Goal: Task Accomplishment & Management: Use online tool/utility

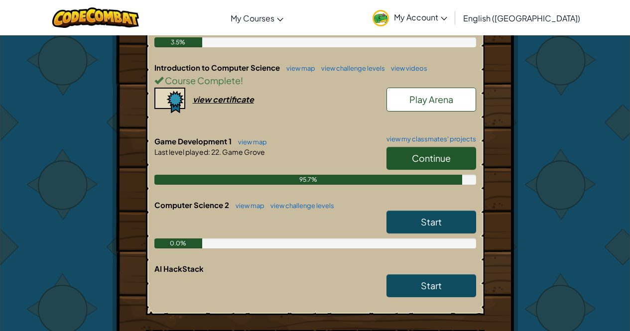
scroll to position [299, 0]
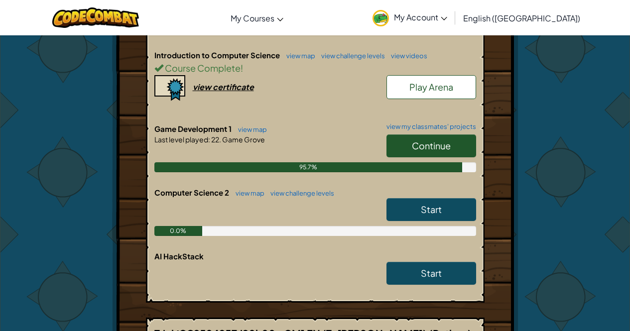
click at [400, 198] on link "Start" at bounding box center [432, 209] width 90 height 23
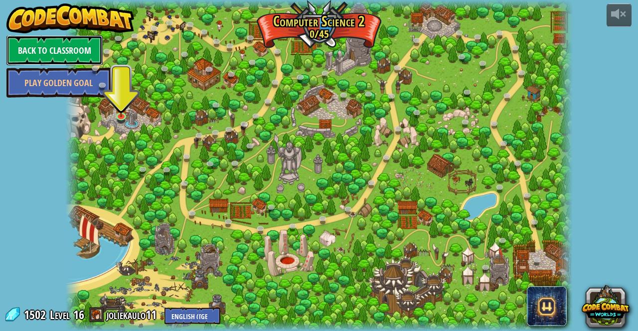
click at [34, 43] on link "Back to Classroom" at bounding box center [54, 50] width 96 height 30
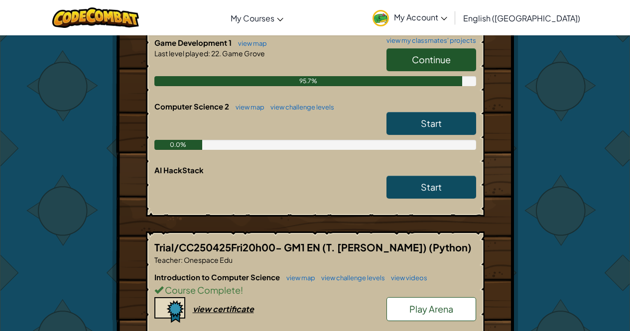
scroll to position [349, 0]
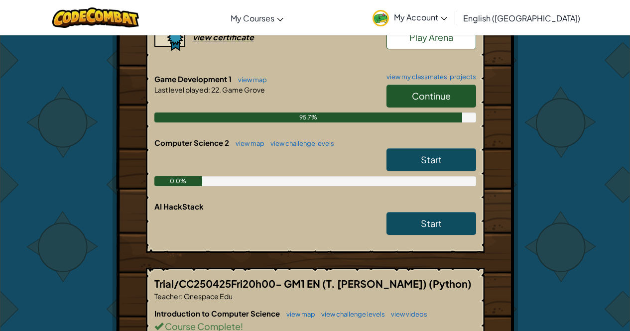
click at [418, 90] on span "Continue" at bounding box center [431, 95] width 39 height 11
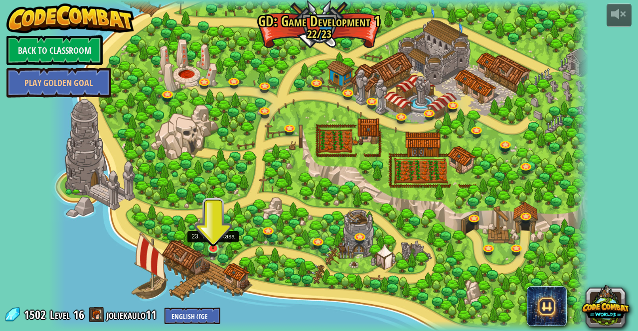
click at [215, 249] on img at bounding box center [213, 234] width 13 height 30
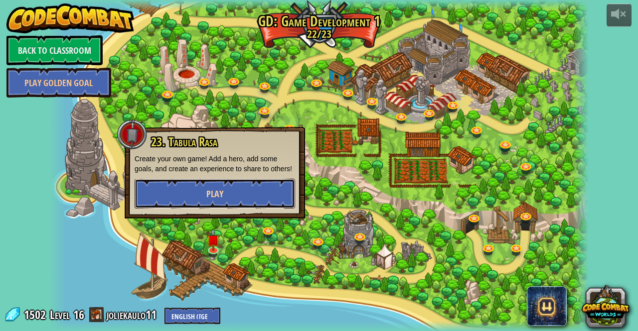
click at [224, 200] on button "Play" at bounding box center [215, 194] width 160 height 30
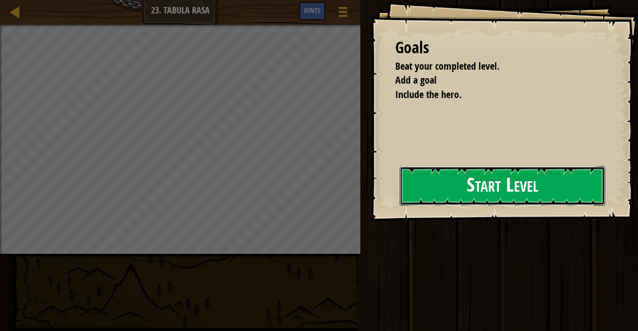
click at [456, 193] on button "Start Level" at bounding box center [502, 185] width 205 height 39
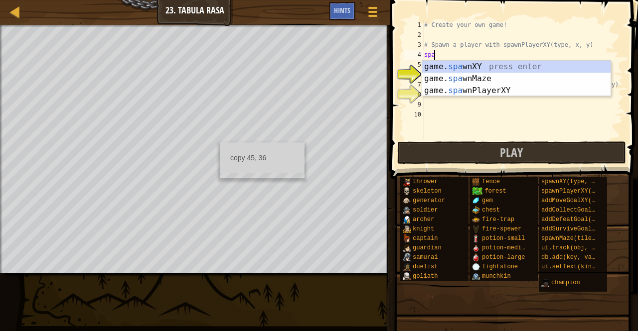
scroll to position [4, 0]
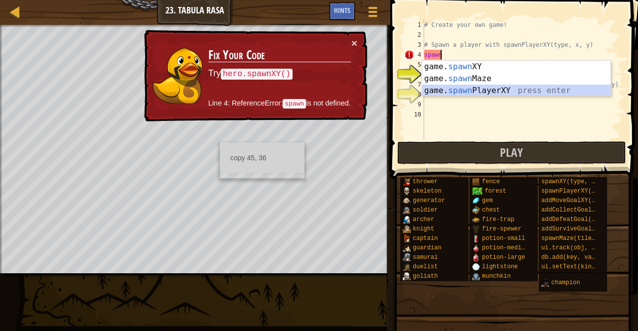
click at [492, 93] on div "game. spawn XY press enter game. spawn Maze press enter game. spawn PlayerXY pr…" at bounding box center [516, 91] width 188 height 60
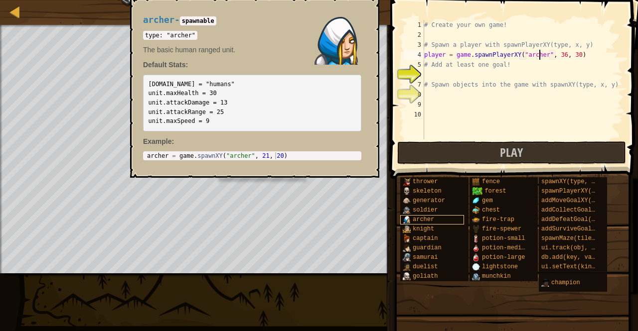
scroll to position [4, 9]
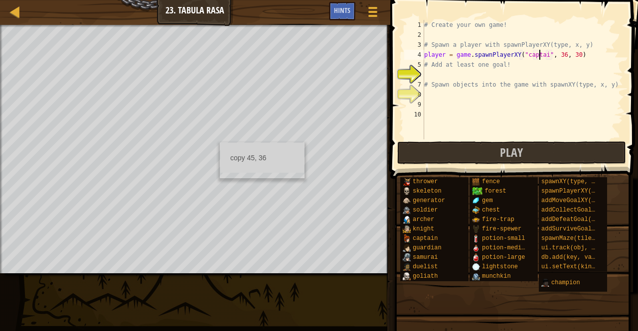
type textarea "player = game.spawnPlayerXY("captain", 36, 30)"
click at [433, 71] on div "# Create your own game! # Spawn a player with spawnPlayerXY(type, x, y) player …" at bounding box center [522, 90] width 201 height 140
click at [542, 57] on div "# Create your own game! # Spawn a player with spawnPlayerXY(type, x, y) player …" at bounding box center [522, 90] width 201 height 140
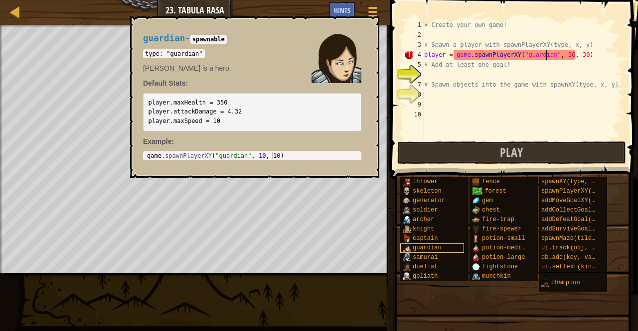
scroll to position [4, 10]
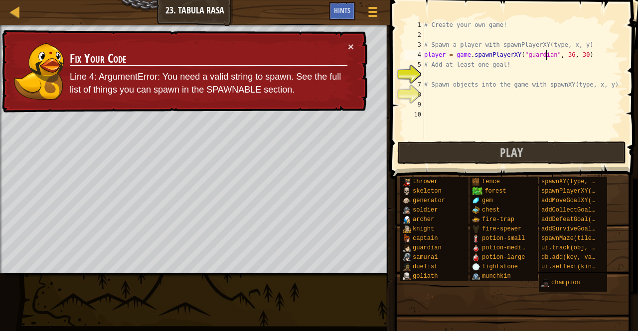
click at [594, 55] on div "# Create your own game! # Spawn a player with spawnPlayerXY(type, x, y) player …" at bounding box center [522, 90] width 201 height 140
type textarea "player = game.spawnPlayerXY("guardian", 36, 30)"
click at [350, 43] on button "×" at bounding box center [351, 46] width 6 height 10
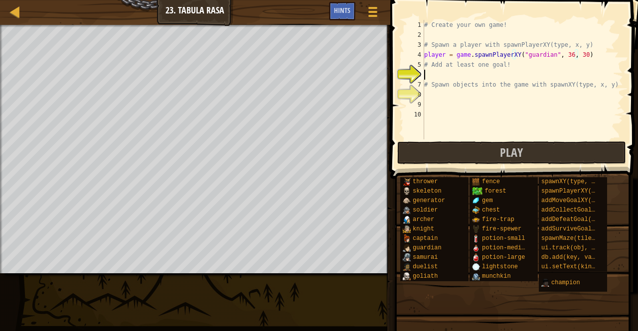
click at [429, 71] on div "# Create your own game! # Spawn a player with spawnPlayerXY(type, x, y) player …" at bounding box center [522, 90] width 201 height 140
type textarea "g"
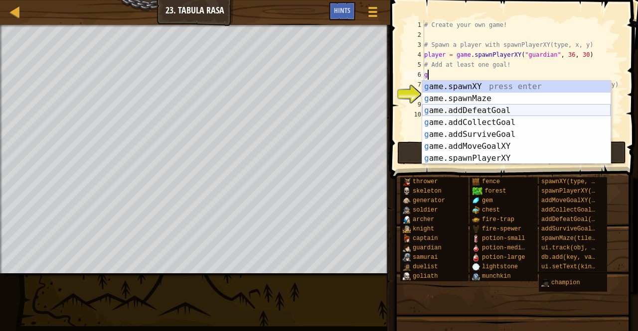
click at [444, 111] on div "g ame.spawnXY press enter g ame.spawnMaze press enter g ame.addDefeatGoal press…" at bounding box center [516, 135] width 188 height 108
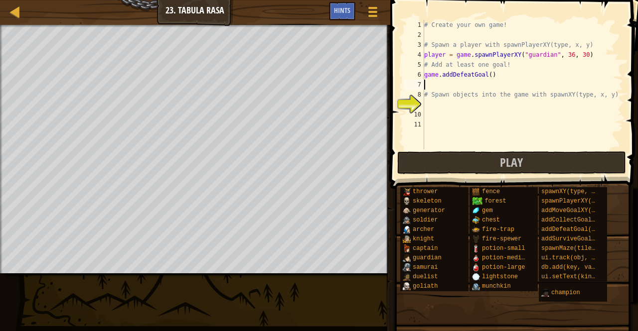
click at [424, 109] on div "9" at bounding box center [414, 105] width 20 height 10
click at [431, 104] on div "# Create your own game! # Spawn a player with spawnPlayerXY(type, x, y) player …" at bounding box center [522, 94] width 201 height 149
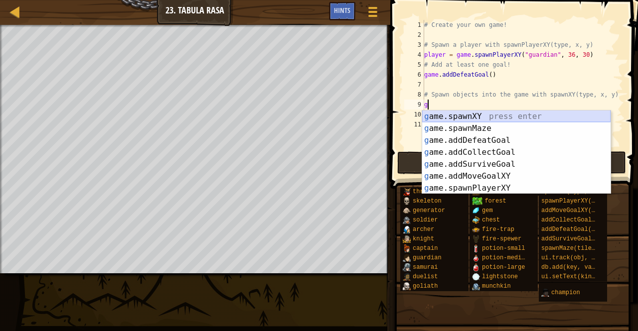
click at [430, 118] on div "g ame.spawnXY press enter g ame.spawnMaze press enter g ame.addDefeatGoal press…" at bounding box center [516, 165] width 188 height 108
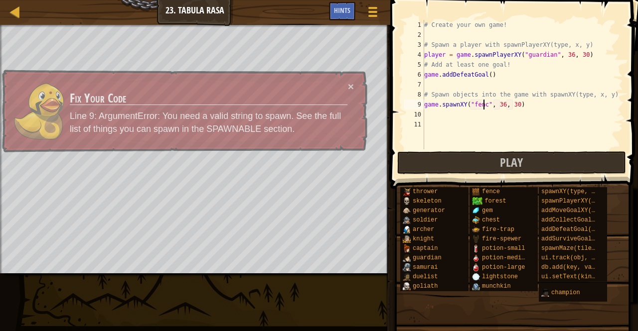
scroll to position [4, 5]
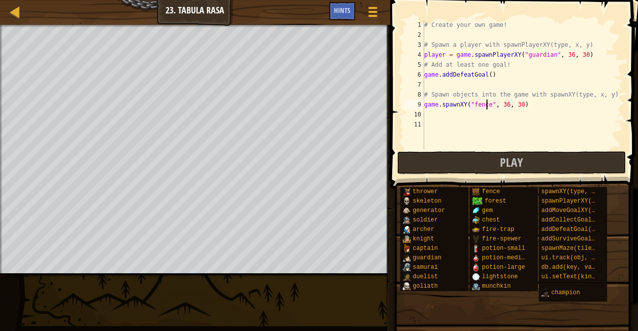
click at [503, 104] on div "# Create your own game! # Spawn a player with spawnPlayerXY(type, x, y) player …" at bounding box center [522, 94] width 201 height 149
drag, startPoint x: 517, startPoint y: 108, endPoint x: 496, endPoint y: 108, distance: 21.4
click at [496, 108] on div "# Create your own game! # Spawn a player with spawnPlayerXY(type, x, y) player …" at bounding box center [522, 94] width 201 height 149
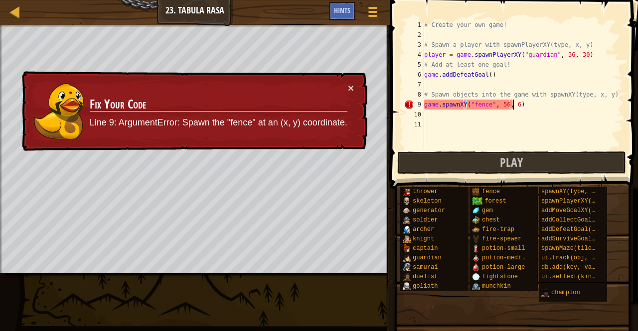
type textarea "game.spawnXY("fence", 56, 60)"
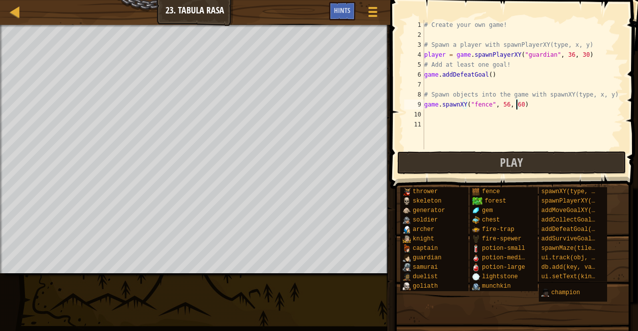
click at [436, 120] on div "# Create your own game! # Spawn a player with spawnPlayerXY(type, x, y) player …" at bounding box center [522, 94] width 201 height 149
click at [433, 115] on div "# Create your own game! # Spawn a player with spawnPlayerXY(type, x, y) player …" at bounding box center [522, 94] width 201 height 149
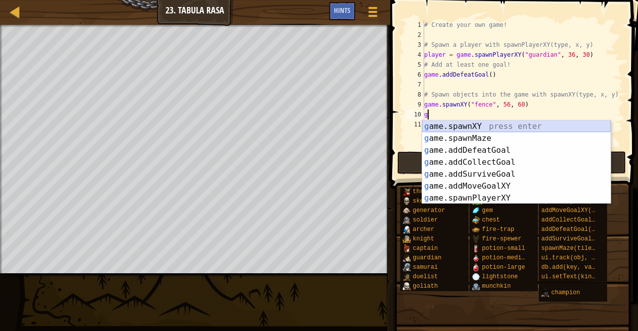
click at [458, 124] on div "g ame.spawnXY press enter g ame.spawnMaze press enter g ame.addDefeatGoal press…" at bounding box center [516, 175] width 188 height 108
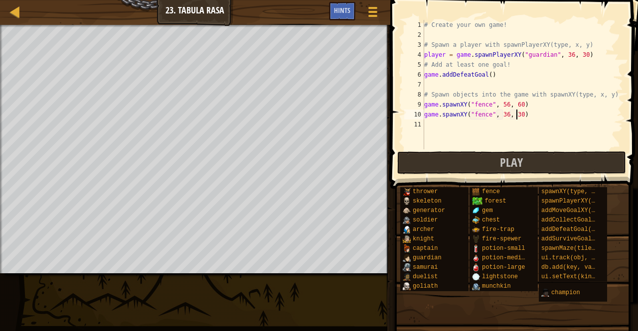
click at [517, 118] on div "# Create your own game! # Spawn a player with spawnPlayerXY(type, x, y) player …" at bounding box center [522, 94] width 201 height 149
click at [504, 118] on div "# Create your own game! # Spawn a player with spawnPlayerXY(type, x, y) player …" at bounding box center [522, 94] width 201 height 149
click at [516, 117] on div "# Create your own game! # Spawn a player with spawnPlayerXY(type, x, y) player …" at bounding box center [522, 94] width 201 height 149
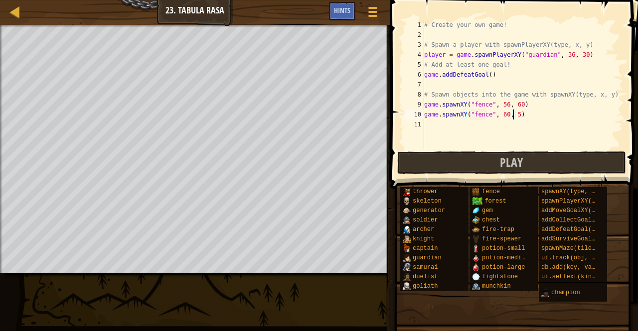
scroll to position [4, 7]
click at [502, 116] on div "# Create your own game! # Spawn a player with spawnPlayerXY(type, x, y) player …" at bounding box center [522, 94] width 201 height 149
click at [502, 117] on div "# Create your own game! # Spawn a player with spawnPlayerXY(type, x, y) player …" at bounding box center [522, 85] width 201 height 130
click at [516, 118] on div "# Create your own game! # Spawn a player with spawnPlayerXY(type, x, y) player …" at bounding box center [522, 94] width 201 height 149
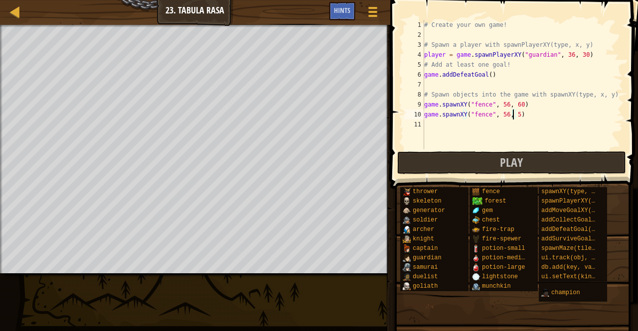
scroll to position [4, 7]
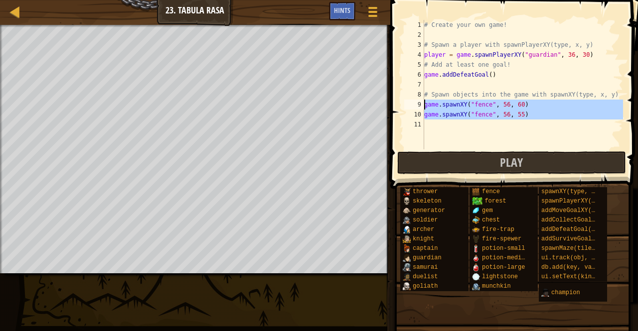
drag, startPoint x: 529, startPoint y: 122, endPoint x: 424, endPoint y: 107, distance: 106.2
click at [424, 107] on div "game.spawnXY("fence", 56, 55) 1 2 3 4 5 6 7 8 9 10 11 # Create your own game! #…" at bounding box center [512, 85] width 221 height 130
type textarea "game.spawnXY("fence", 56, 60) game.spawnXY("fence", 56, 55)"
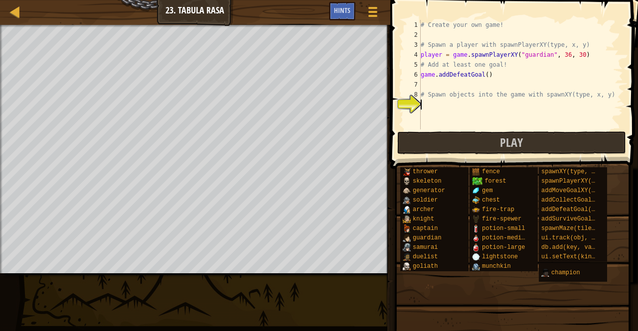
scroll to position [4, 0]
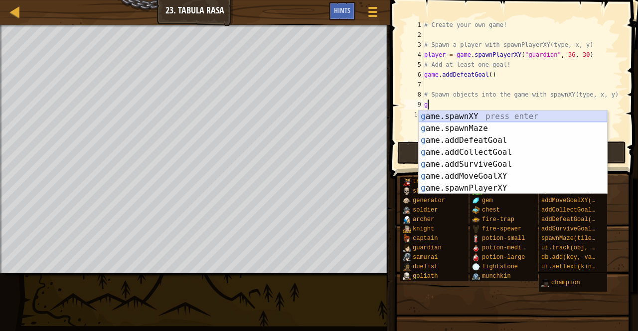
click at [488, 117] on div "g ame.spawnXY press enter g ame.spawnMaze press enter g ame.addDefeatGoal press…" at bounding box center [513, 165] width 188 height 108
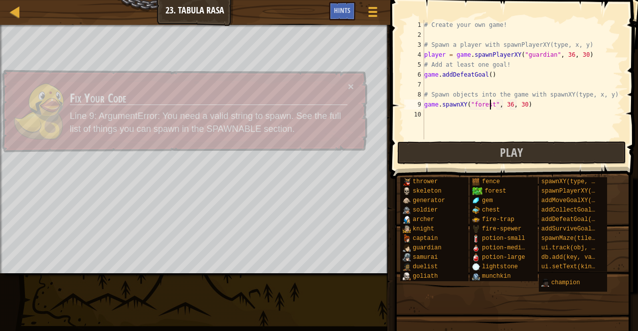
scroll to position [4, 5]
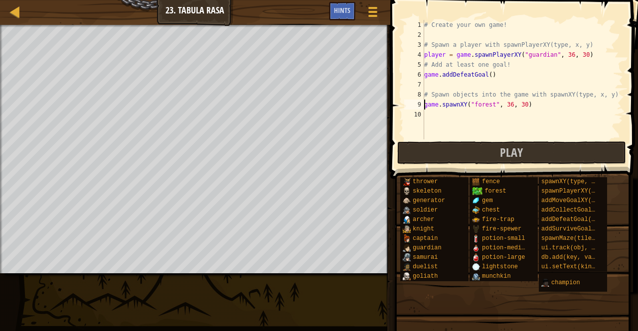
click at [424, 104] on div "# Create your own game! # Spawn a player with spawnPlayerXY(type, x, y) player …" at bounding box center [522, 90] width 201 height 140
click at [507, 109] on div "# Create your own game! # Spawn a player with spawnPlayerXY(type, x, y) player …" at bounding box center [522, 90] width 201 height 140
type textarea "game.spawnXY("forest", 22, 30)"
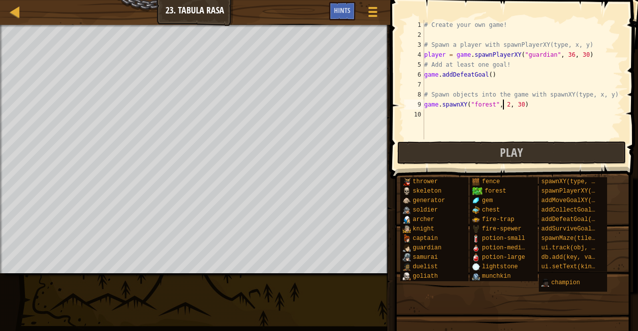
scroll to position [4, 6]
click at [442, 113] on div "# Create your own game! # Spawn a player with spawnPlayerXY(type, x, y) player …" at bounding box center [522, 90] width 201 height 140
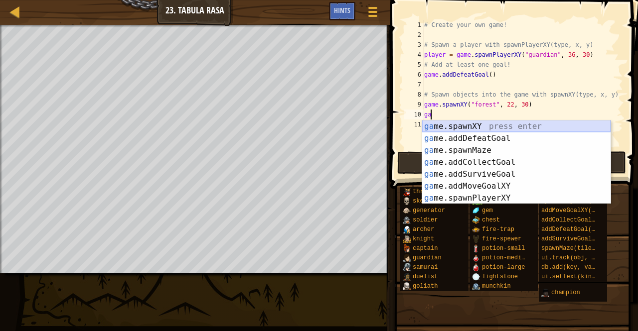
click at [449, 124] on div "ga me.spawnXY press enter ga me.addDefeatGoal press enter ga me.spawnMaze press…" at bounding box center [516, 175] width 188 height 108
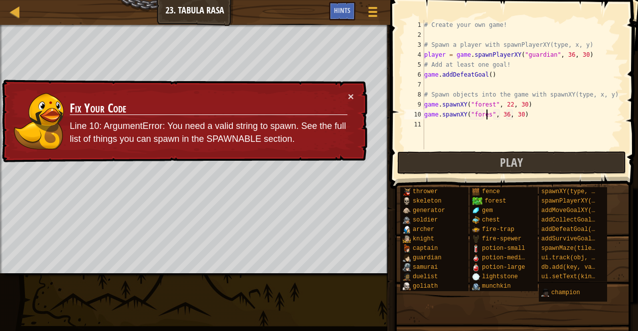
scroll to position [4, 5]
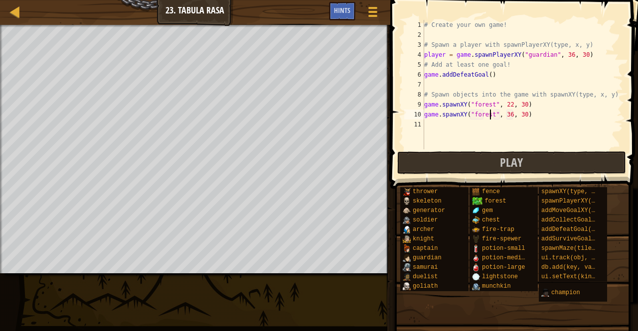
click at [508, 115] on div "# Create your own game! # Spawn a player with spawnPlayerXY(type, x, y) player …" at bounding box center [522, 94] width 201 height 149
drag, startPoint x: 517, startPoint y: 113, endPoint x: 424, endPoint y: 114, distance: 93.2
click at [424, 114] on div "game.spawnXY("forest", 7, 30) 1 2 3 4 5 6 7 8 9 10 11 # Create your own game! #…" at bounding box center [512, 85] width 221 height 130
drag, startPoint x: 424, startPoint y: 114, endPoint x: 565, endPoint y: 113, distance: 141.0
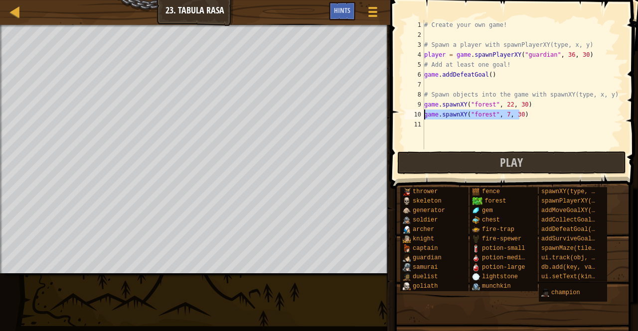
click at [565, 113] on div "# Create your own game! # Spawn a player with spawnPlayerXY(type, x, y) player …" at bounding box center [522, 85] width 201 height 130
drag, startPoint x: 424, startPoint y: 116, endPoint x: 439, endPoint y: 117, distance: 15.0
click at [439, 117] on div "game.spawnXY("forest", 7, 30) 1 2 3 4 5 6 7 8 9 10 11 # Create your own game! #…" at bounding box center [512, 85] width 221 height 130
type textarea "game.spawnXY("forest", 7, 30)"
click at [435, 128] on div "# Create your own game! # Spawn a player with spawnPlayerXY(type, x, y) player …" at bounding box center [522, 85] width 201 height 130
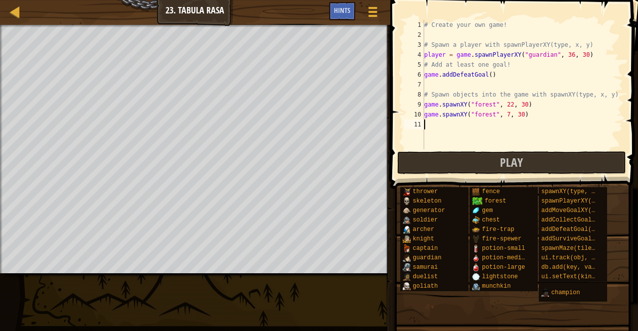
scroll to position [4, 0]
paste textarea "game.spawnXY("forest", 7, 30)"
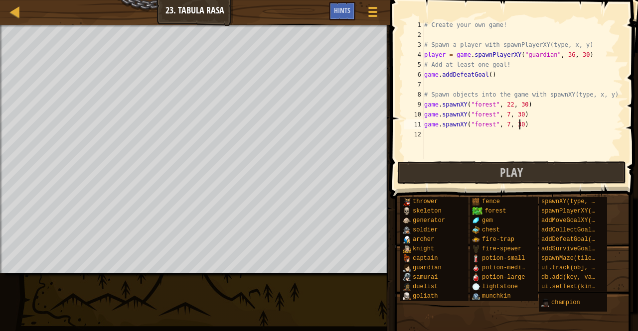
click at [523, 127] on div "# Create your own game! # Spawn a player with spawnPlayerXY(type, x, y) player …" at bounding box center [522, 99] width 201 height 159
click at [504, 129] on div "# Create your own game! # Spawn a player with spawnPlayerXY(type, x, y) player …" at bounding box center [522, 99] width 201 height 159
type textarea "game.spawnXY("forest", 22, 30)"
click at [522, 127] on div "# Create your own game! # Spawn a player with spawnPlayerXY(type, x, y) player …" at bounding box center [522, 99] width 201 height 159
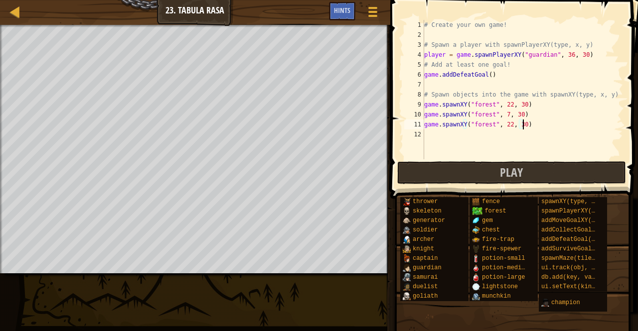
click at [519, 130] on div "# Create your own game! # Spawn a player with spawnPlayerXY(type, x, y) player …" at bounding box center [522, 99] width 201 height 159
click at [520, 124] on div "# Create your own game! # Spawn a player with spawnPlayerXY(type, x, y) player …" at bounding box center [522, 99] width 201 height 159
type textarea "game.spawnXY("forest", 22, 36)"
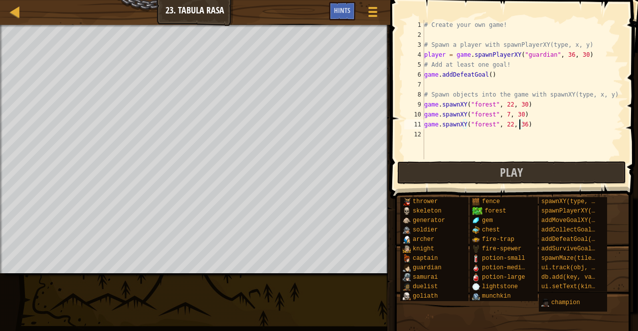
click at [438, 141] on div "# Create your own game! # Spawn a player with spawnPlayerXY(type, x, y) player …" at bounding box center [522, 99] width 201 height 159
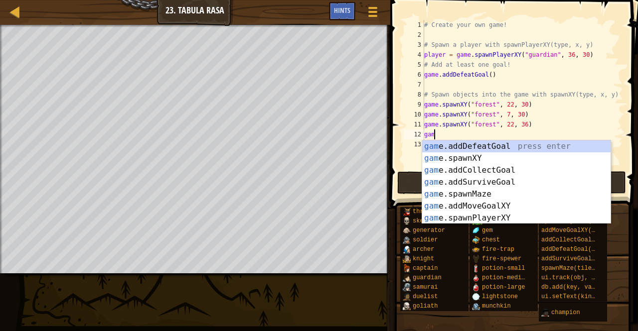
scroll to position [4, 0]
click at [455, 183] on div "game .addDefeatGoal press enter game .addCollectGoal press enter game .addSurvi…" at bounding box center [516, 195] width 188 height 108
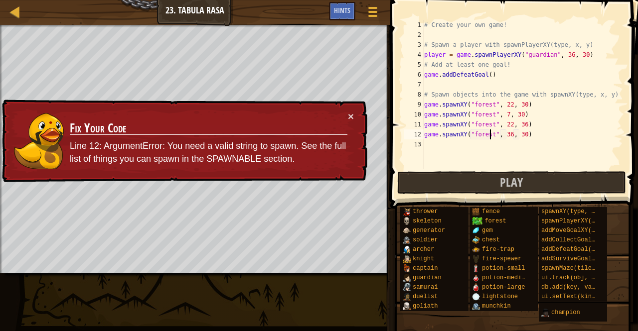
scroll to position [4, 5]
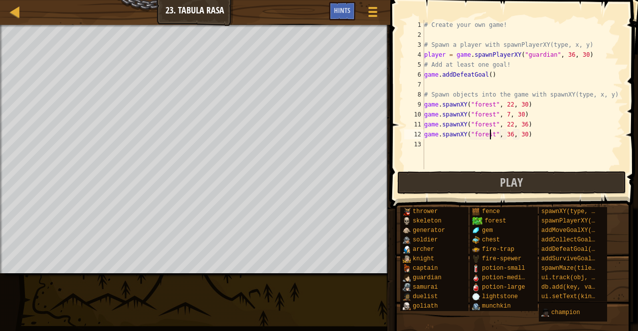
click at [505, 135] on div "# Create your own game! # Spawn a player with spawnPlayerXY(type, x, y) player …" at bounding box center [522, 104] width 201 height 169
click at [520, 139] on div "# Create your own game! # Spawn a player with spawnPlayerXY(type, x, y) player …" at bounding box center [522, 104] width 201 height 169
click at [427, 136] on div "# Create your own game! # Spawn a player with spawnPlayerXY(type, x, y) player …" at bounding box center [522, 104] width 201 height 169
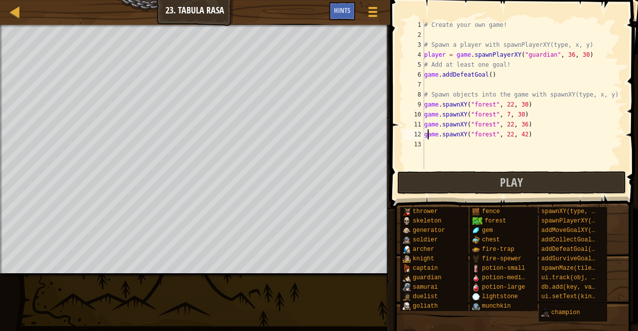
click at [427, 136] on div "# Create your own game! # Spawn a player with spawnPlayerXY(type, x, y) player …" at bounding box center [522, 104] width 201 height 169
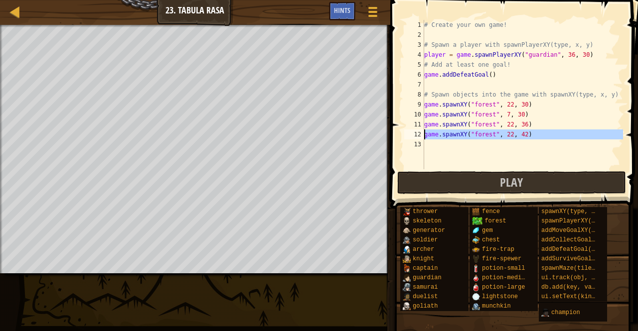
drag, startPoint x: 424, startPoint y: 134, endPoint x: 431, endPoint y: 134, distance: 7.0
click at [431, 134] on div "game.spawnXY("forest", 22, 42) 1 2 3 4 5 6 7 8 9 10 11 12 13 # Create your own …" at bounding box center [512, 94] width 221 height 149
type textarea "game.spawnXY("forest", 22, 42)"
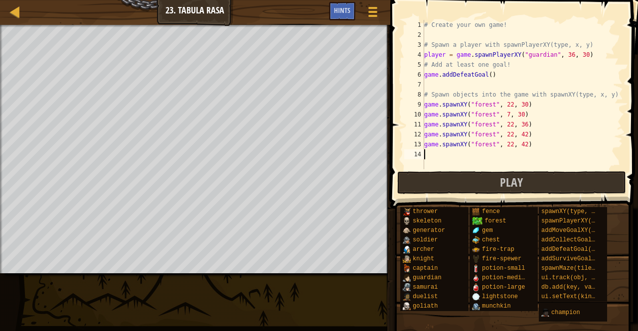
click at [519, 146] on div "# Create your own game! # Spawn a player with spawnPlayerXY(type, x, y) player …" at bounding box center [522, 104] width 201 height 169
drag, startPoint x: 424, startPoint y: 144, endPoint x: 429, endPoint y: 144, distance: 5.5
click at [429, 144] on div "game.spawnXY("forest", 22, 48) 1 2 3 4 5 6 7 8 9 10 11 12 13 14 # Create your o…" at bounding box center [512, 94] width 221 height 149
type textarea "game.spawnXY("forest", 22, 48)"
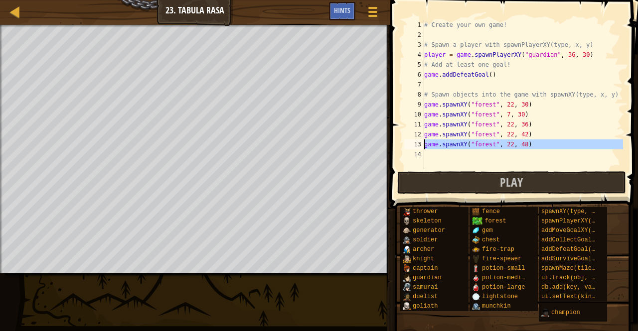
type textarea "game.spawnXY("forest", 22, 48)"
click at [448, 155] on div "# Create your own game! # Spawn a player with spawnPlayerXY(type, x, y) player …" at bounding box center [522, 94] width 201 height 149
paste textarea "game.spawnXY("forest", 22, 48)"
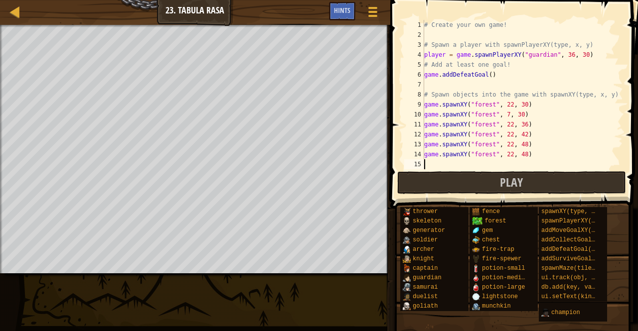
click at [508, 155] on div "# Create your own game! # Spawn a player with spawnPlayerXY(type, x, y) player …" at bounding box center [522, 104] width 201 height 169
click at [507, 159] on div "# Create your own game! # Spawn a player with spawnPlayerXY(type, x, y) player …" at bounding box center [522, 104] width 201 height 169
click at [520, 154] on div "# Create your own game! # Spawn a player with spawnPlayerXY(type, x, y) player …" at bounding box center [522, 104] width 201 height 169
click at [505, 157] on div "# Create your own game! # Spawn a player with spawnPlayerXY(type, x, y) player …" at bounding box center [522, 104] width 201 height 169
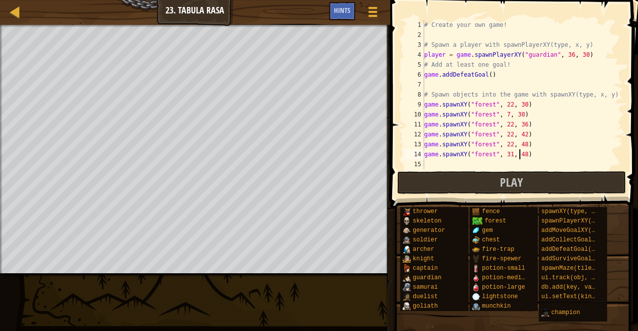
click at [520, 154] on div "# Create your own game! # Spawn a player with spawnPlayerXY(type, x, y) player …" at bounding box center [522, 104] width 201 height 169
click at [518, 158] on div "# Create your own game! # Spawn a player with spawnPlayerXY(type, x, y) player …" at bounding box center [522, 104] width 201 height 169
click at [520, 155] on div "# Create your own game! # Spawn a player with spawnPlayerXY(type, x, y) player …" at bounding box center [522, 104] width 201 height 169
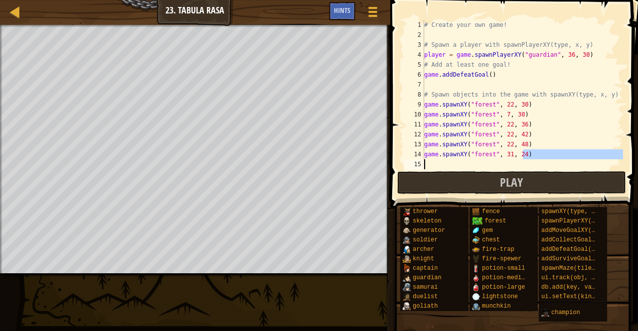
drag, startPoint x: 527, startPoint y: 153, endPoint x: 450, endPoint y: 161, distance: 76.7
click at [450, 161] on div "# Create your own game! # Spawn a player with spawnPlayerXY(type, x, y) player …" at bounding box center [522, 104] width 201 height 169
click at [428, 156] on div "# Create your own game! # Spawn a player with spawnPlayerXY(type, x, y) player …" at bounding box center [522, 104] width 201 height 169
click at [428, 157] on div "# Create your own game! # Spawn a player with spawnPlayerXY(type, x, y) player …" at bounding box center [522, 104] width 201 height 169
type textarea ".spawnXY(game"forest", 31, 24)"
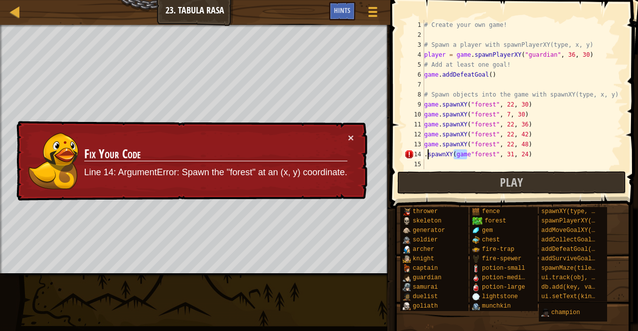
scroll to position [4, 0]
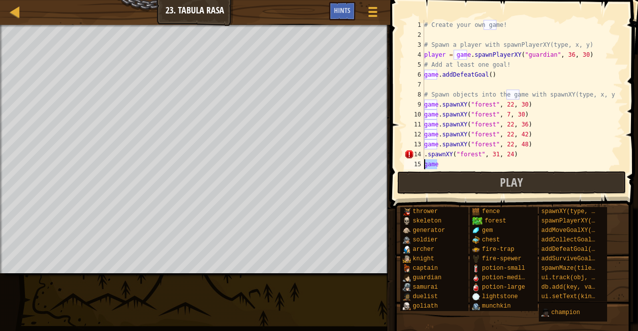
drag, startPoint x: 440, startPoint y: 162, endPoint x: 426, endPoint y: 162, distance: 14.0
click at [426, 162] on div "# Create your own game! # Spawn a player with spawnPlayerXY(type, x, y) player …" at bounding box center [518, 104] width 193 height 169
click at [439, 167] on div "# Create your own game! # Spawn a player with spawnPlayerXY(type, x, y) player …" at bounding box center [518, 94] width 193 height 149
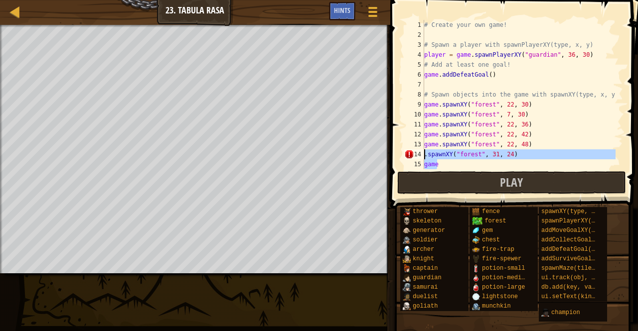
drag, startPoint x: 422, startPoint y: 164, endPoint x: 425, endPoint y: 155, distance: 9.5
click at [425, 155] on div "# Create your own game! # Spawn a player with spawnPlayerXY(type, x, y) player …" at bounding box center [518, 104] width 193 height 169
type textarea ".spawnXY("forest", 31, 24) game"
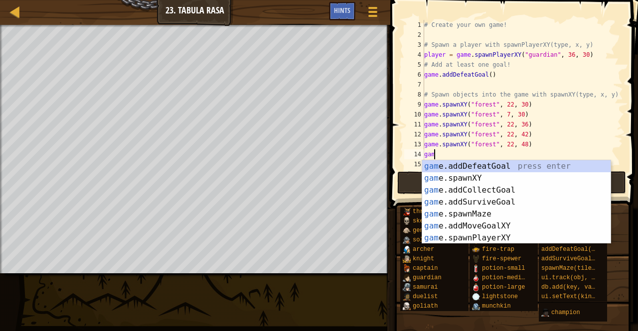
scroll to position [4, 0]
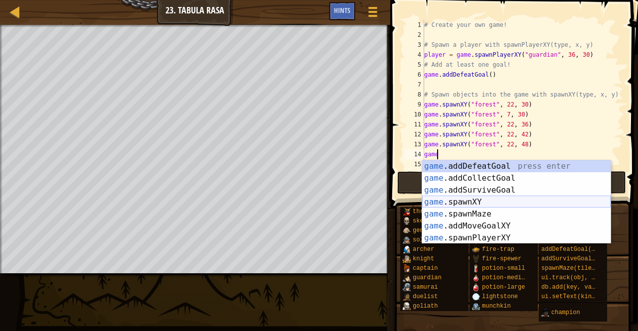
click at [451, 202] on div "game .addDefeatGoal press enter game .addCollectGoal press enter game .addSurvi…" at bounding box center [516, 214] width 188 height 108
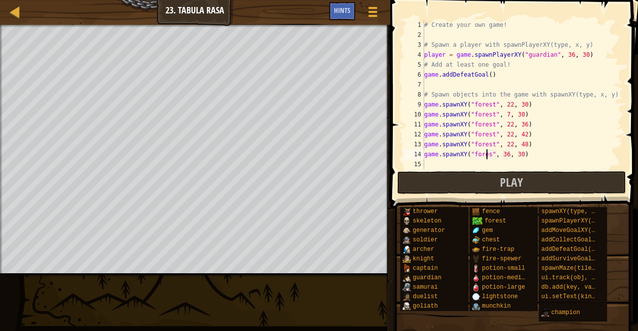
scroll to position [4, 5]
click at [505, 157] on div "# Create your own game! # Spawn a player with spawnPlayerXY(type, x, y) player …" at bounding box center [522, 104] width 201 height 169
click at [519, 156] on div "# Create your own game! # Spawn a player with spawnPlayerXY(type, x, y) player …" at bounding box center [522, 104] width 201 height 169
type textarea "game.spawnXY("forest", 31, 24)"
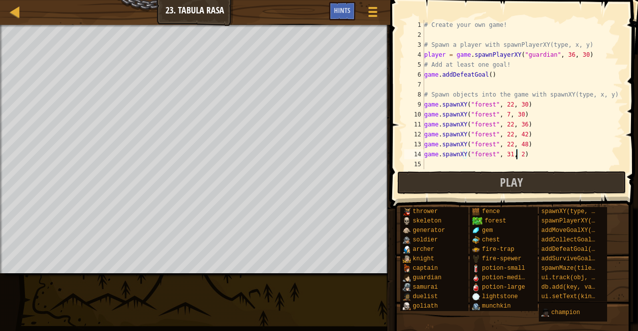
scroll to position [4, 7]
click at [439, 165] on div "# Create your own game! # Spawn a player with spawnPlayerXY(type, x, y) player …" at bounding box center [522, 104] width 201 height 169
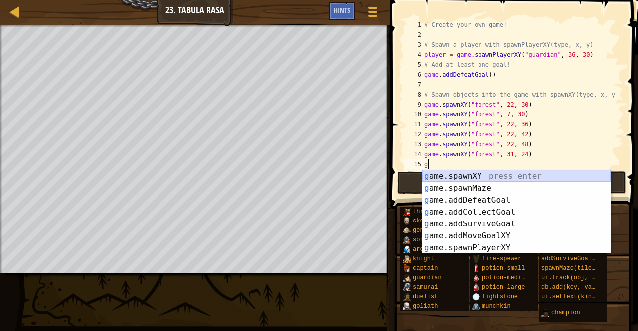
click at [456, 175] on div "g ame.spawnXY press enter g ame.spawnMaze press enter g ame.addDefeatGoal press…" at bounding box center [516, 224] width 188 height 108
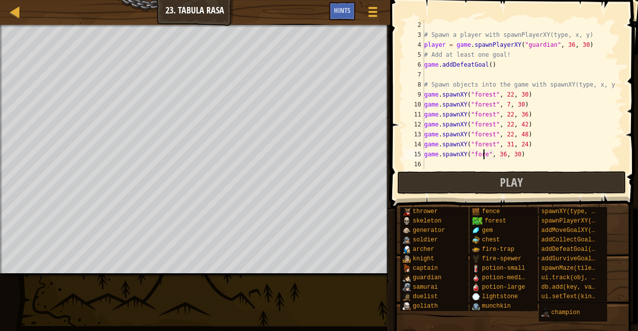
scroll to position [4, 5]
click at [508, 157] on div "# Spawn a player with spawnPlayerXY(type, x, y) player = game . spawnPlayerXY (…" at bounding box center [518, 104] width 193 height 169
click at [518, 156] on div "# Spawn a player with spawnPlayerXY(type, x, y) player = game . spawnPlayerXY (…" at bounding box center [518, 104] width 193 height 169
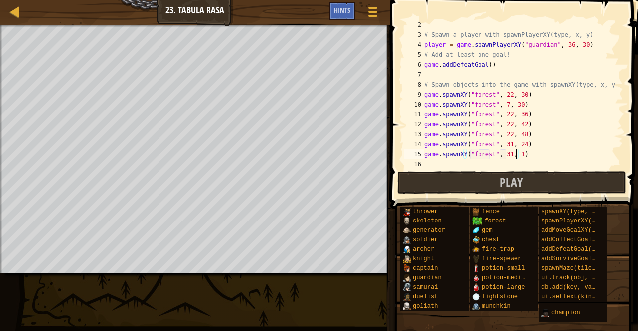
type textarea "game.spawnXY("forest", 31, 16)"
drag, startPoint x: 424, startPoint y: 155, endPoint x: 527, endPoint y: 156, distance: 102.7
click at [527, 156] on div "# Spawn a player with spawnPlayerXY(type, x, y) player = game . spawnPlayerXY (…" at bounding box center [518, 104] width 193 height 169
paste textarea
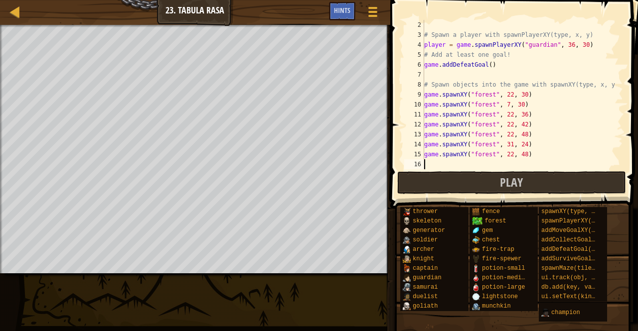
type textarea "game.spawnXY("forest", 22, 48)"
drag, startPoint x: 435, startPoint y: 158, endPoint x: 422, endPoint y: 162, distance: 13.6
click at [422, 161] on div "16" at bounding box center [414, 164] width 20 height 10
click at [431, 164] on div "# Spawn a player with spawnPlayerXY(type, x, y) player = game . spawnPlayerXY (…" at bounding box center [518, 104] width 193 height 169
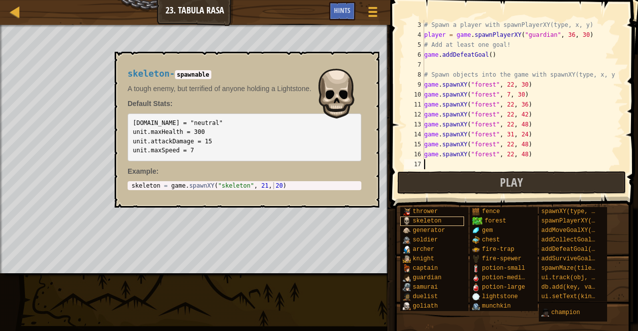
scroll to position [20, 0]
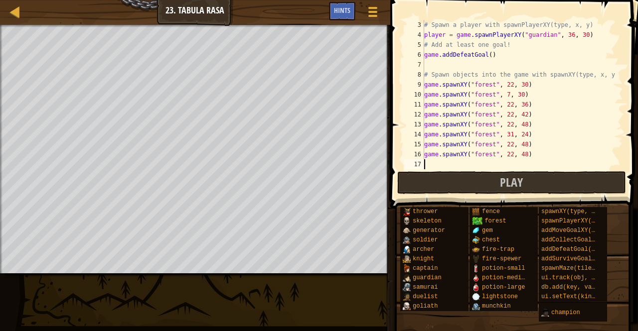
click at [521, 159] on div "# Spawn a player with spawnPlayerXY(type, x, y) player = game . spawnPlayerXY (…" at bounding box center [518, 104] width 193 height 169
click at [518, 154] on div "# Spawn a player with spawnPlayerXY(type, x, y) player = game . spawnPlayerXY (…" at bounding box center [518, 104] width 193 height 169
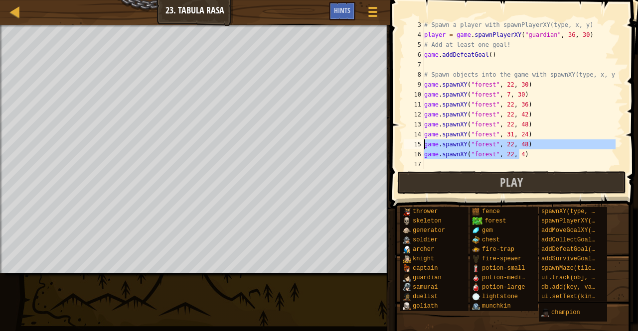
drag, startPoint x: 522, startPoint y: 156, endPoint x: 425, endPoint y: 147, distance: 98.2
click at [425, 147] on div "# Spawn a player with spawnPlayerXY(type, x, y) player = game . spawnPlayerXY (…" at bounding box center [518, 104] width 193 height 169
drag, startPoint x: 425, startPoint y: 147, endPoint x: 554, endPoint y: 151, distance: 129.2
click at [554, 151] on div "# Spawn a player with spawnPlayerXY(type, x, y) player = game . spawnPlayerXY (…" at bounding box center [518, 94] width 193 height 149
drag, startPoint x: 526, startPoint y: 158, endPoint x: 425, endPoint y: 147, distance: 101.8
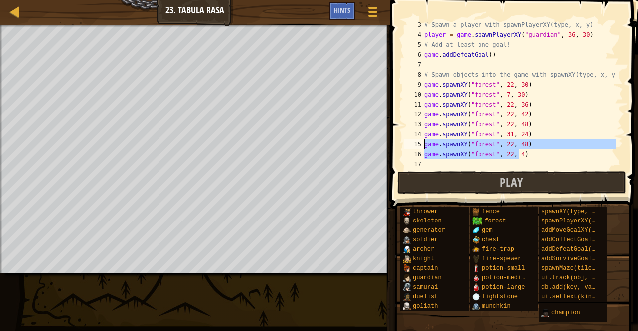
click at [425, 147] on div "# Spawn a player with spawnPlayerXY(type, x, y) player = game . spawnPlayerXY (…" at bounding box center [518, 104] width 193 height 169
type textarea "game.spawnXY("forest", 22, 48) game.spawnXY("forest", 22, 4)"
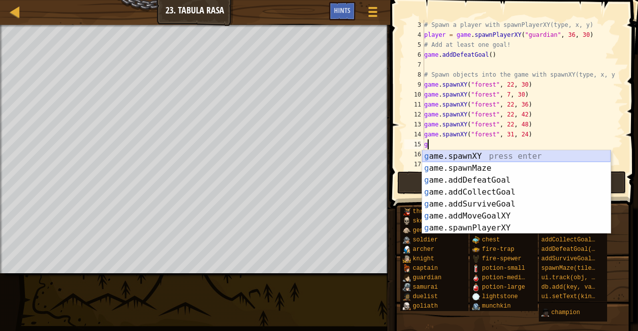
click at [426, 154] on div "g ame.spawnXY press enter g ame.spawnMaze press enter g ame.addDefeatGoal press…" at bounding box center [516, 204] width 188 height 108
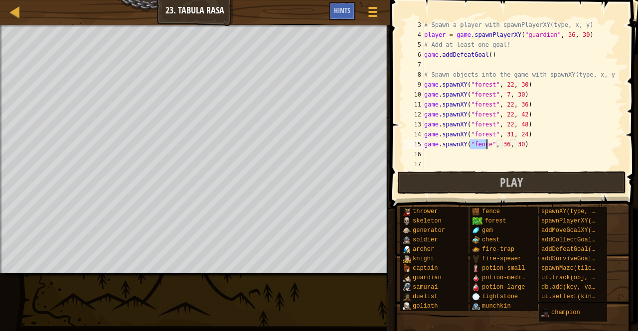
click at [501, 146] on div "# Spawn a player with spawnPlayerXY(type, x, y) player = game . spawnPlayerXY (…" at bounding box center [518, 104] width 193 height 169
click at [516, 145] on div "# Spawn a player with spawnPlayerXY(type, x, y) player = game . spawnPlayerXY (…" at bounding box center [518, 104] width 193 height 169
click at [486, 146] on div "# Spawn a player with spawnPlayerXY(type, x, y) player = game . spawnPlayerXY (…" at bounding box center [518, 104] width 193 height 169
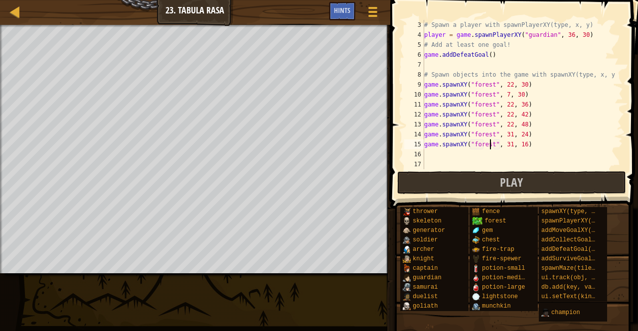
type textarea "game.spawnXY("forest", 31, 16)"
drag, startPoint x: 524, startPoint y: 145, endPoint x: 420, endPoint y: 148, distance: 104.2
click at [420, 148] on div "game.spawnXY("forest", 31, 16) 3 4 5 6 7 8 9 10 11 12 13 14 15 16 17 # Spawn a …" at bounding box center [512, 94] width 221 height 149
click at [431, 156] on div "# Spawn a player with spawnPlayerXY(type, x, y) player = game . spawnPlayerXY (…" at bounding box center [518, 104] width 193 height 169
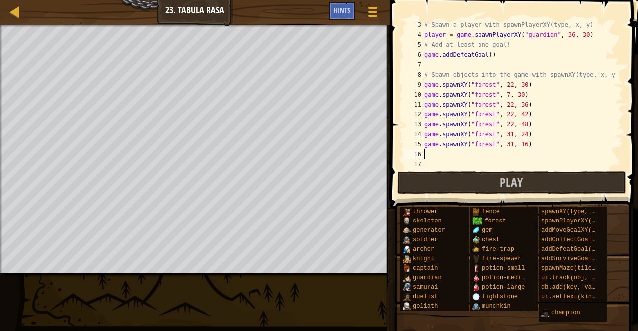
scroll to position [4, 0]
paste textarea "game.spawnXY("forest", 31, 16)"
click at [519, 157] on div "# Spawn a player with spawnPlayerXY(type, x, y) player = game . spawnPlayerXY (…" at bounding box center [518, 104] width 193 height 169
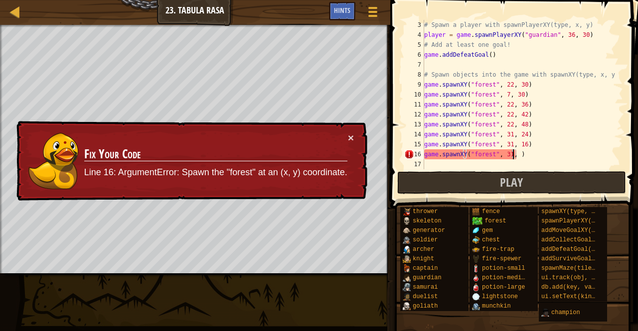
type textarea "game.spawnXY("forest", 31, 9)"
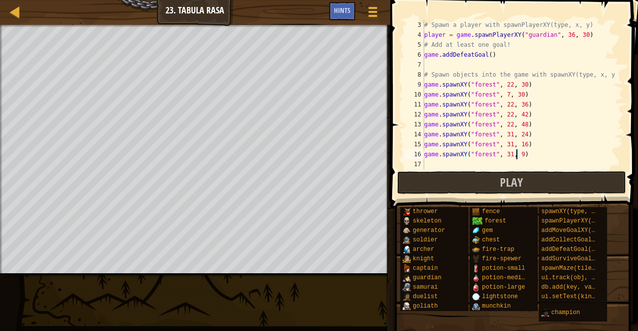
click at [434, 165] on div "# Spawn a player with spawnPlayerXY(type, x, y) player = game . spawnPlayerXY (…" at bounding box center [518, 104] width 193 height 169
drag, startPoint x: 519, startPoint y: 96, endPoint x: 425, endPoint y: 96, distance: 93.7
click at [425, 96] on div "# Spawn a player with spawnPlayerXY(type, x, y) player = game . spawnPlayerXY (…" at bounding box center [518, 104] width 193 height 169
type textarea "game.spawnXY("forest", 7, 30)"
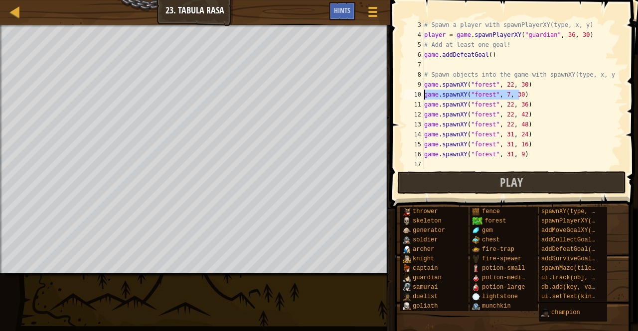
click at [432, 166] on div "# Spawn a player with spawnPlayerXY(type, x, y) player = game . spawnPlayerXY (…" at bounding box center [518, 104] width 193 height 169
paste textarea "game.spawnXY("forest", 7, 30)"
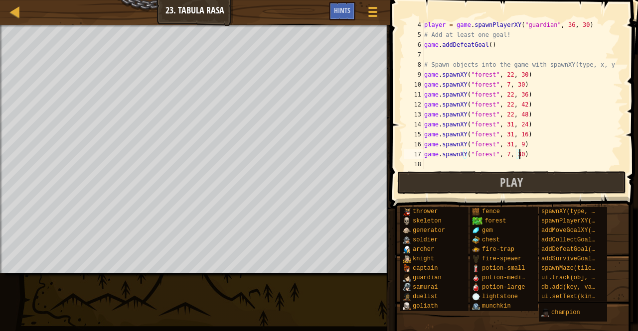
scroll to position [30, 0]
click at [514, 159] on div "player = game . spawnPlayerXY ( "guardian" , 36 , 30 ) # Add at least one goal!…" at bounding box center [518, 104] width 193 height 169
click at [516, 157] on div "player = game . spawnPlayerXY ( "guardian" , 36 , 30 ) # Add at least one goal!…" at bounding box center [518, 104] width 193 height 169
drag, startPoint x: 521, startPoint y: 153, endPoint x: 417, endPoint y: 157, distance: 104.7
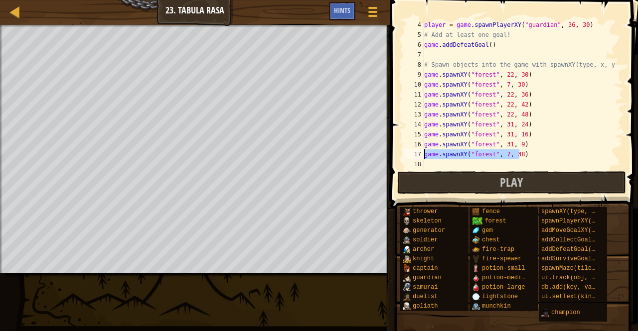
click at [417, 157] on div "game.spawnXY("forest", 7, 38) 4 5 6 7 8 9 10 11 12 13 14 15 16 17 18 player = g…" at bounding box center [512, 94] width 221 height 149
drag, startPoint x: 417, startPoint y: 157, endPoint x: 576, endPoint y: 98, distance: 169.5
click at [576, 98] on div "player = game . spawnPlayerXY ( "guardian" , 36 , 30 ) # Add at least one goal!…" at bounding box center [518, 104] width 193 height 169
type textarea "game.spawnXY("forest", 22, 36)"
click at [440, 159] on div "player = game . spawnPlayerXY ( "guardian" , 36 , 30 ) # Add at least one goal!…" at bounding box center [518, 104] width 193 height 169
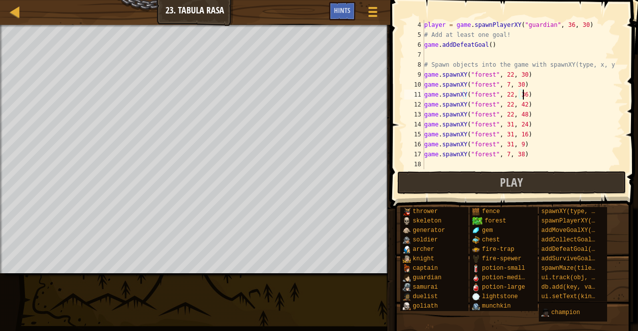
scroll to position [4, 0]
drag, startPoint x: 524, startPoint y: 154, endPoint x: 460, endPoint y: 155, distance: 63.3
click at [471, 156] on div "player = game . spawnPlayerXY ( "guardian" , 36 , 30 ) # Add at least one goal!…" at bounding box center [518, 104] width 193 height 169
type textarea "game.spawnXY("forest", 7, 38)"
click at [444, 156] on div "player = game . spawnPlayerXY ( "guardian" , 36 , 30 ) # Add at least one goal!…" at bounding box center [518, 104] width 193 height 169
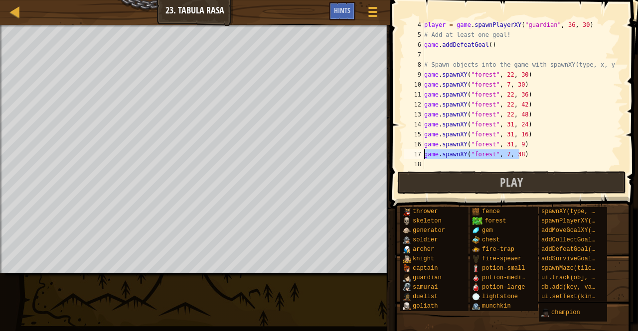
drag, startPoint x: 521, startPoint y: 153, endPoint x: 425, endPoint y: 153, distance: 95.7
click at [425, 153] on div "player = game . spawnPlayerXY ( "guardian" , 36 , 30 ) # Add at least one goal!…" at bounding box center [518, 104] width 193 height 169
click at [447, 165] on div "player = game . spawnPlayerXY ( "guardian" , 36 , 30 ) # Add at least one goal!…" at bounding box center [518, 104] width 193 height 169
paste textarea "game.spawnXY("forest", 7, 38)"
type textarea "game.spawnXY("forest", 7, 38)"
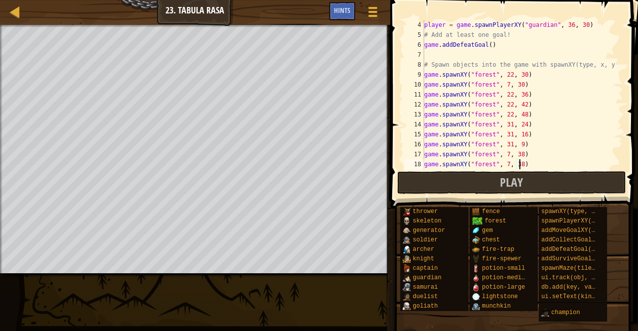
scroll to position [40, 0]
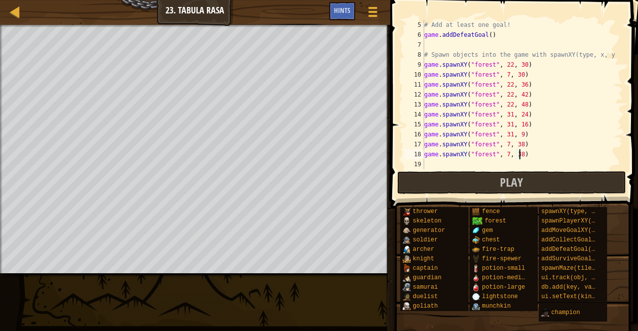
click at [515, 159] on div "# Add at least one goal! game . addDefeatGoal ( ) # Spawn objects into the game…" at bounding box center [518, 104] width 193 height 169
click at [517, 157] on div "# Add at least one goal! game . addDefeatGoal ( ) # Spawn objects into the game…" at bounding box center [518, 104] width 193 height 169
type textarea "game.spawnXY("forest", 7, 46)"
click at [514, 160] on div "# Add at least one goal! game . addDefeatGoal ( ) # Spawn objects into the game…" at bounding box center [518, 104] width 193 height 169
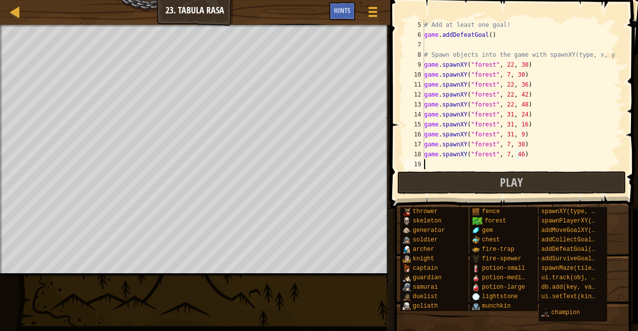
scroll to position [4, 0]
click at [535, 161] on div "# Add at least one goal! game . addDefeatGoal ( ) # Spawn objects into the game…" at bounding box center [518, 104] width 193 height 169
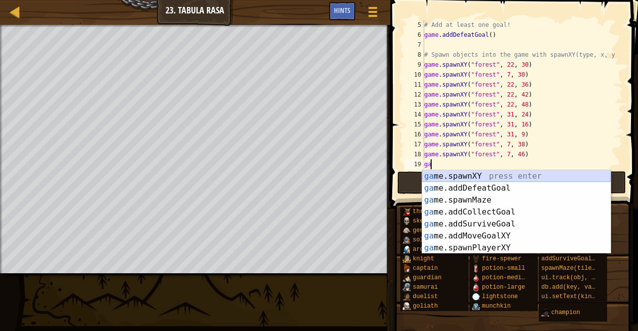
click at [444, 174] on div "ga me.spawnXY press enter ga me.addDefeatGoal press enter ga me.spawnMaze press…" at bounding box center [516, 224] width 188 height 108
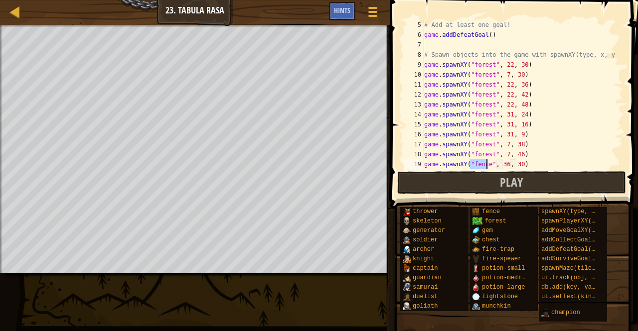
click at [501, 164] on div "# Add at least one goal! game . addDefeatGoal ( ) # Spawn objects into the game…" at bounding box center [518, 104] width 193 height 169
click at [503, 166] on div "# Add at least one goal! game . addDefeatGoal ( ) # Spawn objects into the game…" at bounding box center [518, 104] width 193 height 169
click at [514, 165] on div "# Add at least one goal! game . addDefeatGoal ( ) # Spawn objects into the game…" at bounding box center [518, 104] width 193 height 169
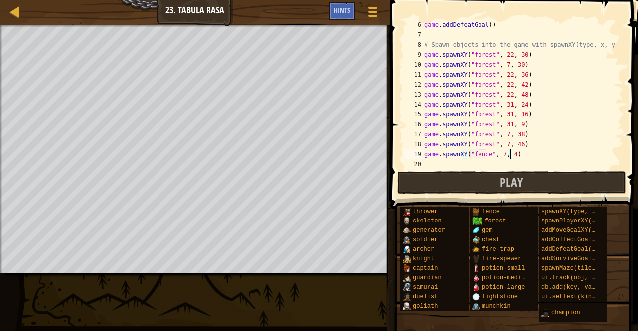
scroll to position [4, 7]
drag, startPoint x: 486, startPoint y: 157, endPoint x: 469, endPoint y: 157, distance: 16.5
click at [469, 157] on div "game . addDefeatGoal ( ) # Spawn objects into the game with spawnXY(type, x, y)…" at bounding box center [518, 104] width 193 height 169
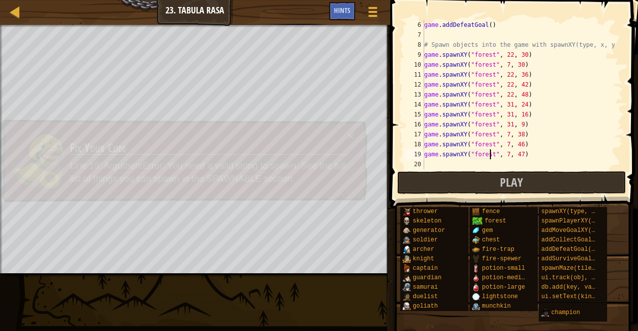
scroll to position [4, 5]
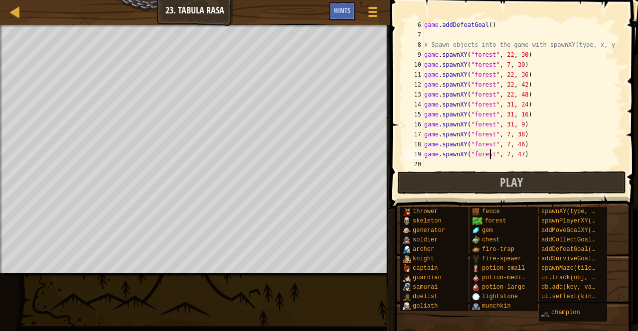
click at [515, 157] on div "game . addDefeatGoal ( ) # Spawn objects into the game with spawnXY(type, x, y)…" at bounding box center [518, 104] width 193 height 169
type textarea "game.spawnXY("forest", 7, 49)"
click at [430, 166] on div "game . addDefeatGoal ( ) # Spawn objects into the game with spawnXY(type, x, y)…" at bounding box center [518, 104] width 193 height 169
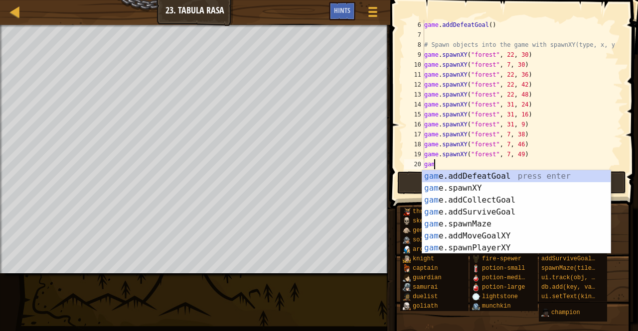
scroll to position [4, 0]
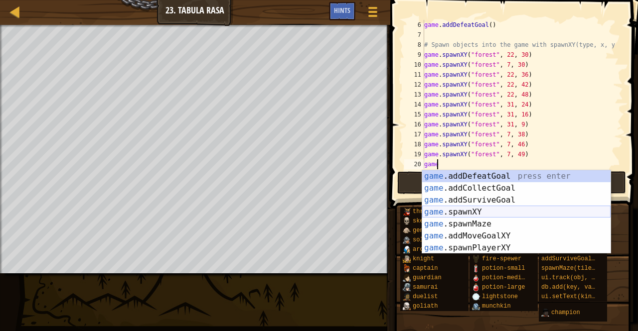
click at [461, 208] on div "game .addDefeatGoal press enter game .addCollectGoal press enter game .addSurvi…" at bounding box center [516, 224] width 188 height 108
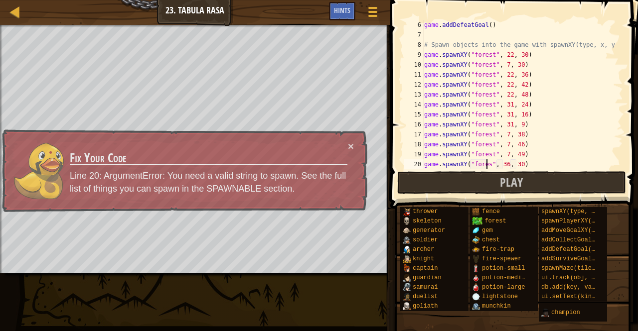
scroll to position [4, 5]
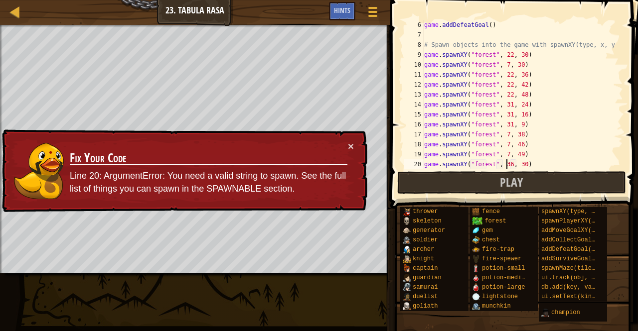
click at [507, 165] on div "game . addDefeatGoal ( ) # Spawn objects into the game with spawnXY(type, x, y)…" at bounding box center [518, 104] width 193 height 169
click at [349, 145] on button "×" at bounding box center [351, 146] width 6 height 10
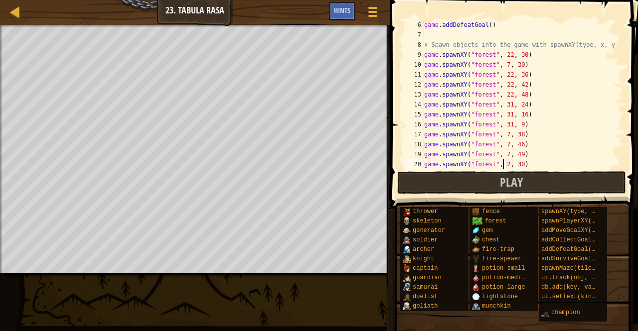
scroll to position [4, 6]
click at [520, 166] on div "game . addDefeatGoal ( ) # Spawn objects into the game with spawnXY(type, x, y)…" at bounding box center [518, 104] width 193 height 169
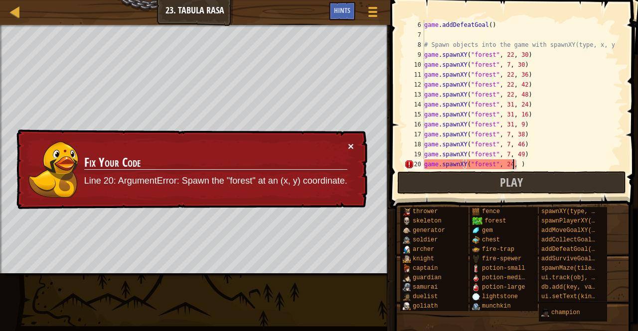
click at [350, 144] on button "×" at bounding box center [351, 149] width 6 height 10
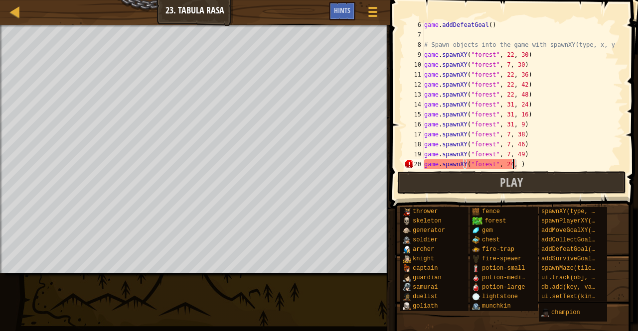
scroll to position [4, 7]
type textarea "game.spawnXY("forest", 24, 23)"
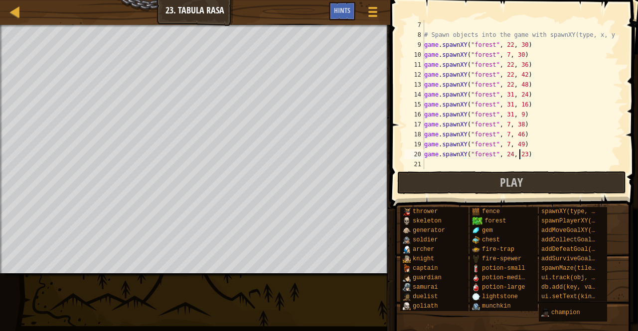
scroll to position [60, 0]
click at [444, 167] on div "# Spawn objects into the game with spawnXY(type, x, y) game . spawnXY ( "forest…" at bounding box center [518, 104] width 193 height 169
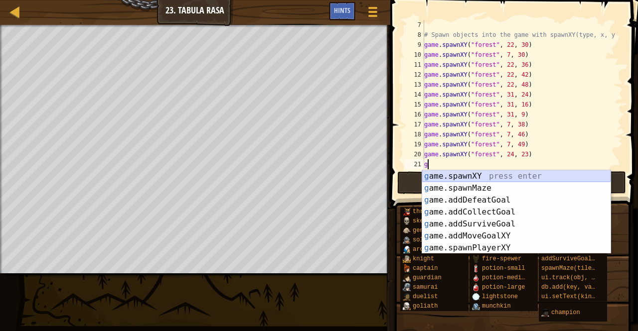
click at [461, 176] on div "g ame.spawnXY press enter g ame.spawnMaze press enter g ame.addDefeatGoal press…" at bounding box center [516, 224] width 188 height 108
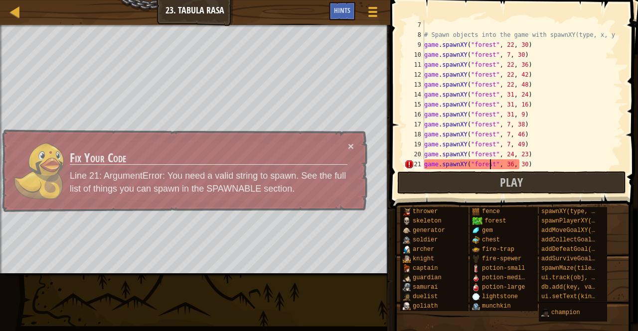
scroll to position [4, 5]
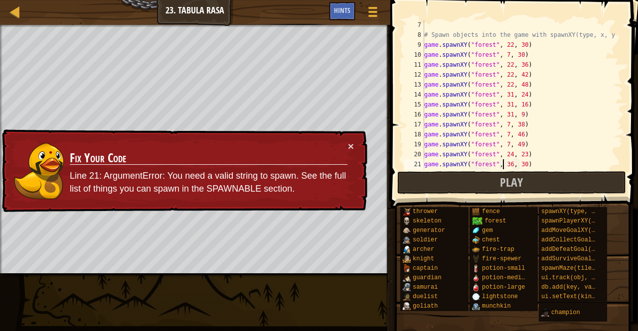
click at [504, 165] on div "# Spawn objects into the game with spawnXY(type, x, y) game . spawnXY ( "forest…" at bounding box center [518, 104] width 193 height 169
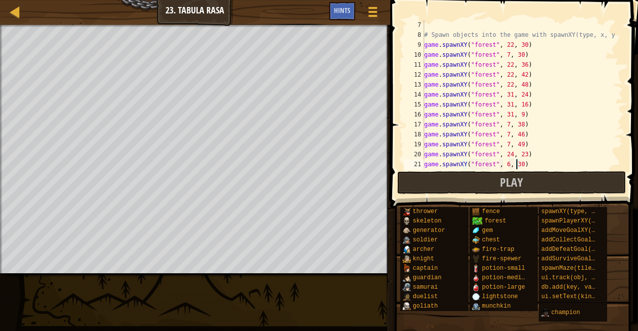
click at [516, 164] on div "# Spawn objects into the game with spawnXY(type, x, y) game . spawnXY ( "forest…" at bounding box center [518, 104] width 193 height 169
click at [502, 163] on div "# Spawn objects into the game with spawnXY(type, x, y) game . spawnXY ( "forest…" at bounding box center [518, 104] width 193 height 169
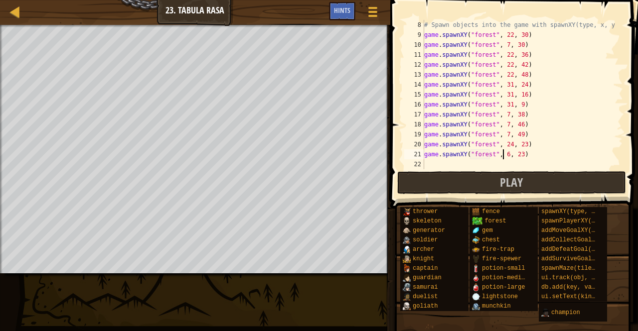
click at [517, 154] on div "# Spawn objects into the game with spawnXY(type, x, y) game . spawnXY ( "forest…" at bounding box center [518, 104] width 193 height 169
click at [502, 156] on div "# Spawn objects into the game with spawnXY(type, x, y) game . spawnXY ( "forest…" at bounding box center [518, 104] width 193 height 169
click at [507, 96] on div "# Spawn objects into the game with spawnXY(type, x, y) game . spawnXY ( "forest…" at bounding box center [518, 104] width 193 height 169
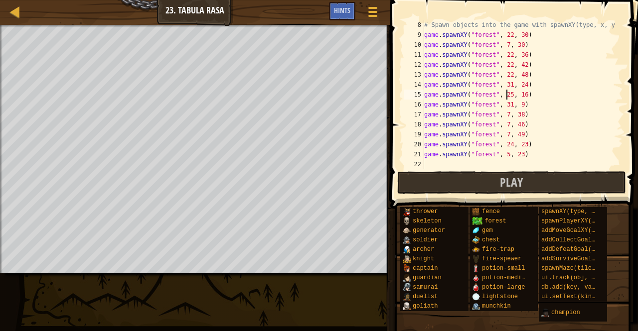
click at [507, 88] on div "# Spawn objects into the game with spawnXY(type, x, y) game . spawnXY ( "forest…" at bounding box center [518, 104] width 193 height 169
click at [504, 106] on div "# Spawn objects into the game with spawnXY(type, x, y) game . spawnXY ( "forest…" at bounding box center [518, 104] width 193 height 169
click at [505, 107] on div "# Spawn objects into the game with spawnXY(type, x, y) game . spawnXY ( "forest…" at bounding box center [518, 104] width 193 height 169
click at [506, 78] on div "# Spawn objects into the game with spawnXY(type, x, y) game . spawnXY ( "forest…" at bounding box center [518, 104] width 193 height 169
click at [505, 67] on div "# Spawn objects into the game with spawnXY(type, x, y) game . spawnXY ( "forest…" at bounding box center [518, 104] width 193 height 169
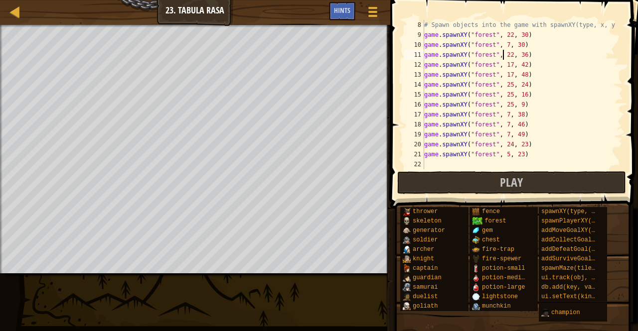
click at [503, 57] on div "# Spawn objects into the game with spawnXY(type, x, y) game . spawnXY ( "forest…" at bounding box center [518, 104] width 193 height 169
click at [508, 59] on div "# Spawn objects into the game with spawnXY(type, x, y) game . spawnXY ( "forest…" at bounding box center [518, 104] width 193 height 169
click at [506, 65] on div "# Spawn objects into the game with spawnXY(type, x, y) game . spawnXY ( "forest…" at bounding box center [518, 104] width 193 height 169
click at [506, 77] on div "# Spawn objects into the game with spawnXY(type, x, y) game . spawnXY ( "forest…" at bounding box center [518, 104] width 193 height 169
click at [504, 137] on div "# Spawn objects into the game with spawnXY(type, x, y) game . spawnXY ( "forest…" at bounding box center [518, 104] width 193 height 169
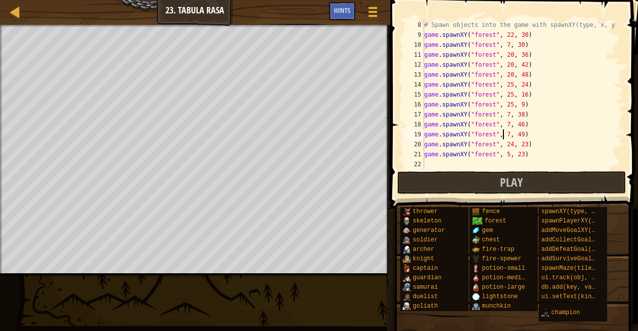
click at [507, 87] on div "# Spawn objects into the game with spawnXY(type, x, y) game . spawnXY ( "forest…" at bounding box center [518, 104] width 193 height 169
click at [504, 99] on div "# Spawn objects into the game with spawnXY(type, x, y) game . spawnXY ( "forest…" at bounding box center [518, 104] width 193 height 169
click at [506, 97] on div "# Spawn objects into the game with spawnXY(type, x, y) game . spawnXY ( "forest…" at bounding box center [518, 104] width 193 height 169
click at [504, 105] on div "# Spawn objects into the game with spawnXY(type, x, y) game . spawnXY ( "forest…" at bounding box center [518, 104] width 193 height 169
click at [505, 106] on div "# Spawn objects into the game with spawnXY(type, x, y) game . spawnXY ( "forest…" at bounding box center [518, 104] width 193 height 169
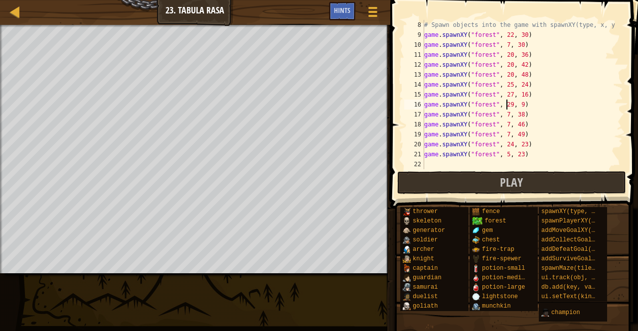
click at [505, 95] on div "# Spawn objects into the game with spawnXY(type, x, y) game . spawnXY ( "forest…" at bounding box center [518, 104] width 193 height 169
click at [507, 86] on div "# Spawn objects into the game with spawnXY(type, x, y) game . spawnXY ( "forest…" at bounding box center [518, 104] width 193 height 169
click at [506, 36] on div "# Spawn objects into the game with spawnXY(type, x, y) game . spawnXY ( "forest…" at bounding box center [518, 104] width 193 height 169
click at [507, 55] on div "# Spawn objects into the game with spawnXY(type, x, y) game . spawnXY ( "forest…" at bounding box center [518, 104] width 193 height 169
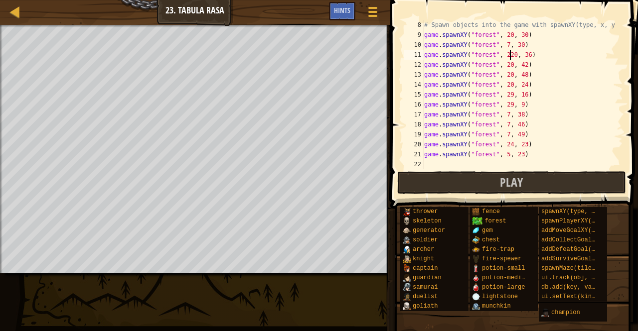
click at [506, 96] on div "# Spawn objects into the game with spawnXY(type, x, y) game . spawnXY ( "forest…" at bounding box center [518, 104] width 193 height 169
click at [507, 55] on div "# Spawn objects into the game with spawnXY(type, x, y) game . spawnXY ( "forest…" at bounding box center [518, 104] width 193 height 169
click at [504, 89] on div "# Spawn objects into the game with spawnXY(type, x, y) game . spawnXY ( "forest…" at bounding box center [518, 104] width 193 height 169
click at [506, 97] on div "# Spawn objects into the game with spawnXY(type, x, y) game . spawnXY ( "forest…" at bounding box center [518, 104] width 193 height 169
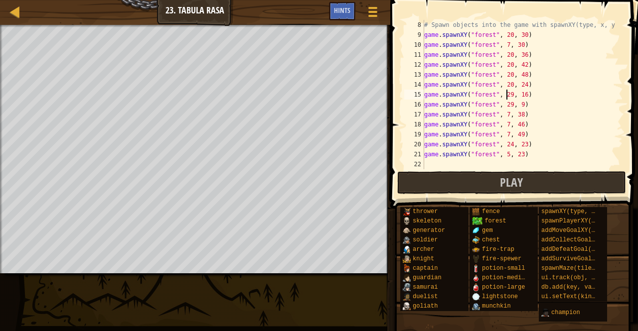
click at [515, 108] on div "# Spawn objects into the game with spawnXY(type, x, y) game . spawnXY ( "forest…" at bounding box center [518, 104] width 193 height 169
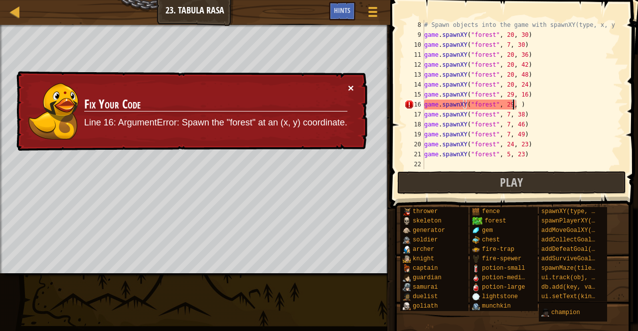
click at [349, 87] on button "×" at bounding box center [351, 88] width 6 height 10
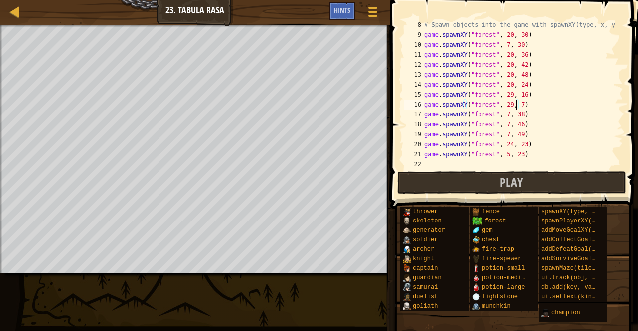
scroll to position [40, 0]
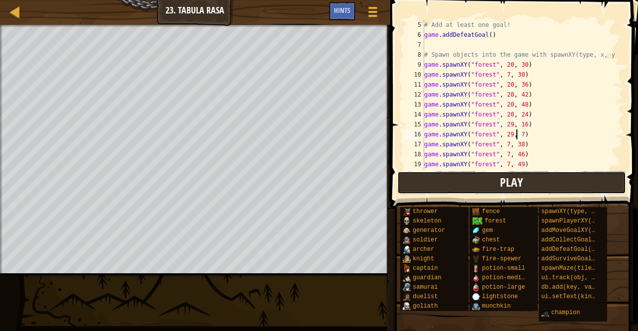
click at [456, 186] on button "Play" at bounding box center [511, 182] width 229 height 23
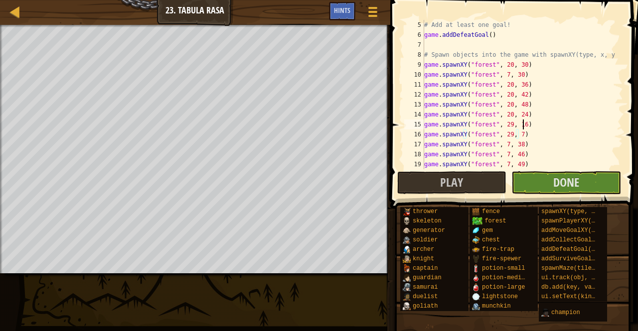
click at [533, 129] on div "# Add at least one goal! game . addDefeatGoal ( ) # Spawn objects into the game…" at bounding box center [518, 104] width 193 height 169
click at [521, 144] on div "# Add at least one goal! game . addDefeatGoal ( ) # Spawn objects into the game…" at bounding box center [518, 104] width 193 height 169
drag, startPoint x: 516, startPoint y: 148, endPoint x: 542, endPoint y: 149, distance: 26.0
click at [542, 149] on div "# Add at least one goal! game . addDefeatGoal ( ) # Spawn objects into the game…" at bounding box center [518, 104] width 193 height 169
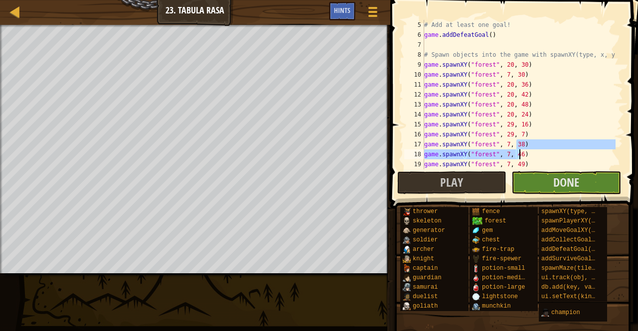
click at [529, 161] on div "# Add at least one goal! game . addDefeatGoal ( ) # Spawn objects into the game…" at bounding box center [518, 104] width 193 height 169
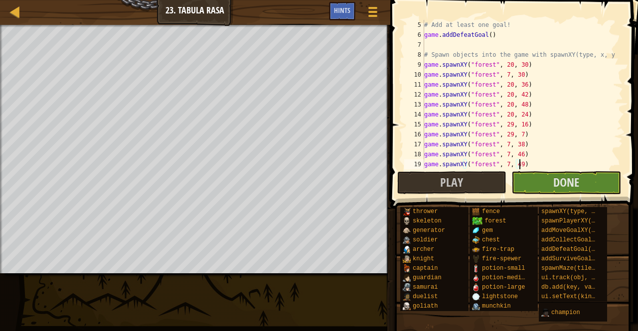
scroll to position [70, 0]
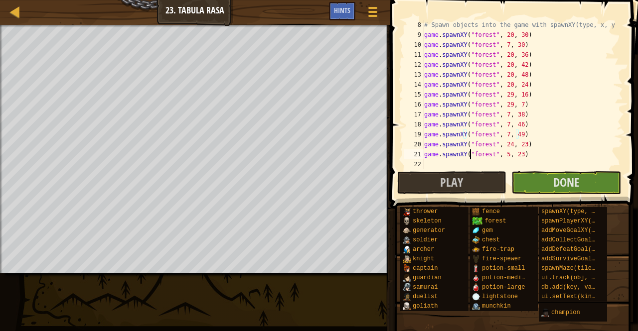
click at [469, 157] on div "# Spawn objects into the game with spawnXY(type, x, y) game . spawnXY ( "forest…" at bounding box center [518, 104] width 193 height 169
type textarea "game.spawnXY("forest", 5, 23)"
click at [445, 162] on div "# Spawn objects into the game with spawnXY(type, x, y) game . spawnXY ( "forest…" at bounding box center [518, 104] width 193 height 169
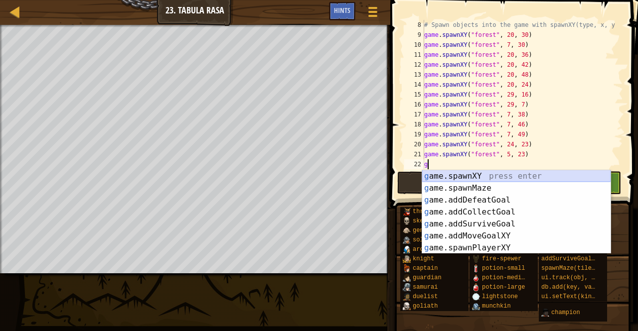
click at [479, 179] on div "g ame.spawnXY press enter g ame.spawnMaze press enter g ame.addDefeatGoal press…" at bounding box center [516, 224] width 188 height 108
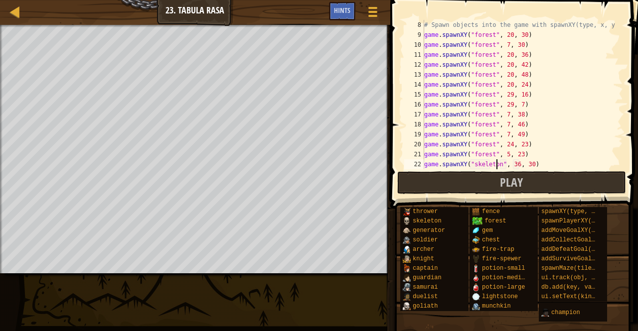
scroll to position [4, 5]
click at [513, 167] on div "# Spawn objects into the game with spawnXY(type, x, y) game . spawnXY ( "forest…" at bounding box center [518, 104] width 193 height 169
type textarea "game.spawnXY("skeleton", 3, 30)"
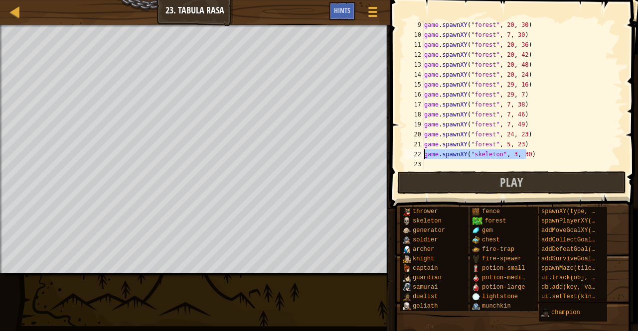
drag, startPoint x: 528, startPoint y: 164, endPoint x: 422, endPoint y: 156, distance: 106.4
click at [422, 156] on div "game.spawnXY("skeleton", 3, 30) 9 10 11 12 13 14 15 16 17 18 19 20 21 22 23 gam…" at bounding box center [512, 94] width 221 height 149
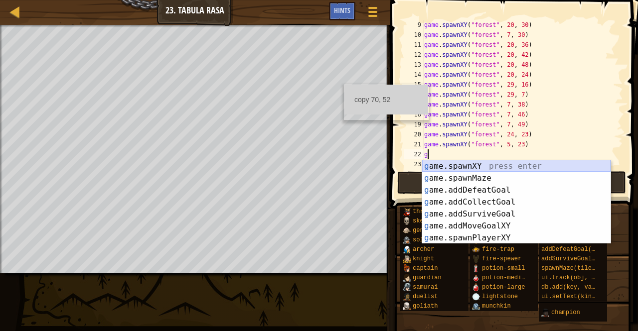
click at [475, 166] on div "g ame.spawnXY press enter g ame.spawnMaze press enter g ame.addDefeatGoal press…" at bounding box center [516, 214] width 188 height 108
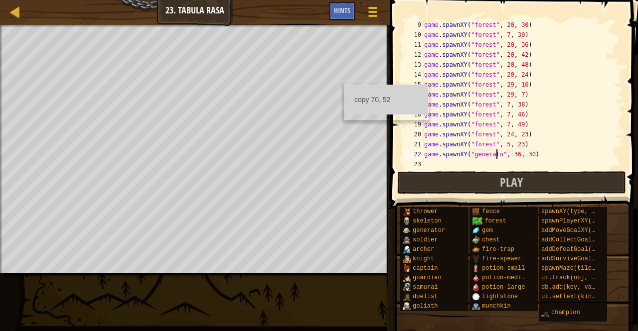
scroll to position [4, 6]
click at [517, 157] on div "game . spawnXY ( "forest" , 20 , 30 ) game . spawnXY ( "forest" , 7 , 30 ) game…" at bounding box center [518, 104] width 193 height 169
click at [530, 157] on div "game . spawnXY ( "forest" , 20 , 30 ) game . spawnXY ( "forest" , 7 , 30 ) game…" at bounding box center [518, 104] width 193 height 169
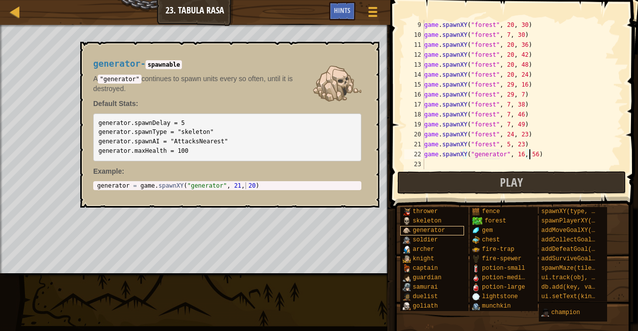
scroll to position [4, 8]
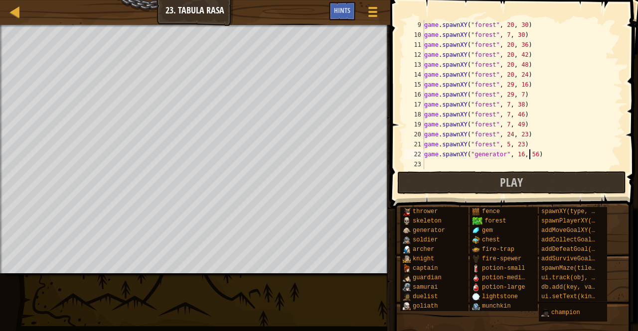
click at [515, 154] on div "game . spawnXY ( "forest" , 20 , 30 ) game . spawnXY ( "forest" , 7 , 30 ) game…" at bounding box center [518, 104] width 193 height 169
type textarea "game.spawnXY("generator", 14, 56)"
click at [439, 167] on div "game . spawnXY ( "forest" , 20 , 30 ) game . spawnXY ( "forest" , 7 , 30 ) game…" at bounding box center [518, 104] width 193 height 169
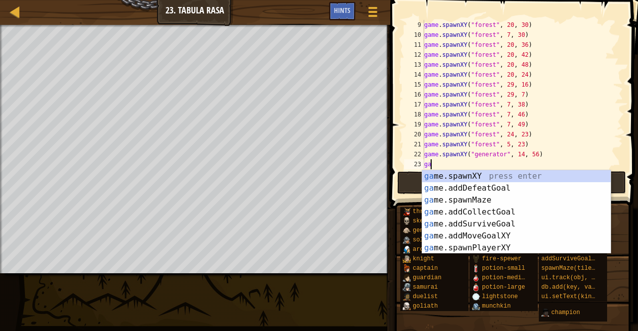
scroll to position [4, 0]
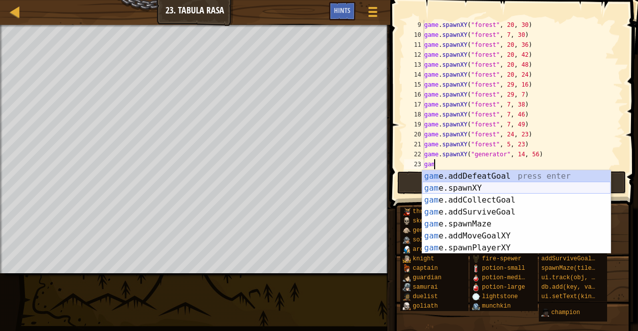
click at [461, 185] on div "gam e.addDefeatGoal press enter gam e.spawnXY press enter gam e.addCollectGoal …" at bounding box center [516, 224] width 188 height 108
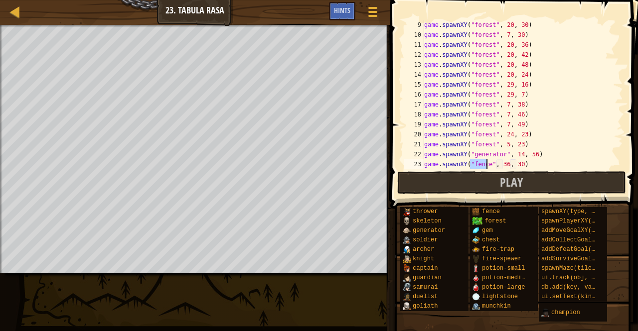
click at [500, 166] on div "game . spawnXY ( "forest" , 20 , 30 ) game . spawnXY ( "forest" , 7 , 30 ) game…" at bounding box center [518, 104] width 193 height 169
click at [504, 166] on div "game . spawnXY ( "forest" , 20 , 30 ) game . spawnXY ( "forest" , 7 , 30 ) game…" at bounding box center [518, 104] width 193 height 169
click at [517, 165] on div "game . spawnXY ( "forest" , 20 , 30 ) game . spawnXY ( "forest" , 7 , 30 ) game…" at bounding box center [518, 104] width 193 height 169
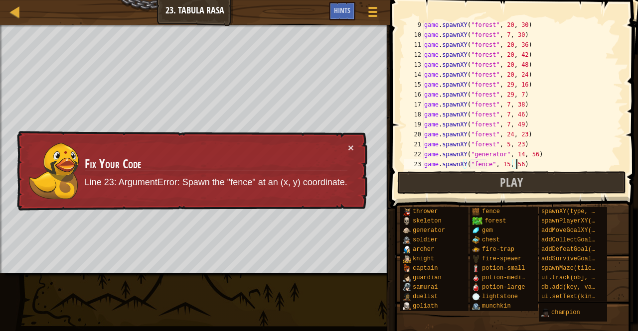
scroll to position [4, 7]
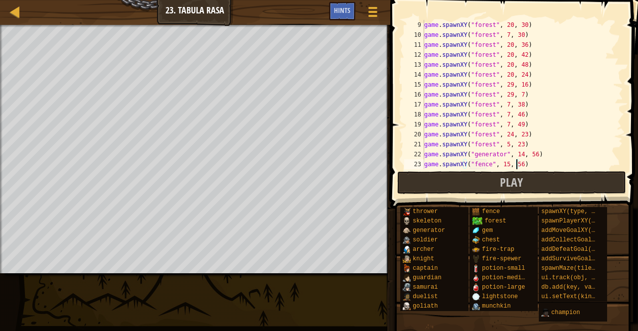
click at [505, 166] on div "game . spawnXY ( "forest" , 20 , 30 ) game . spawnXY ( "forest" , 7 , 30 ) game…" at bounding box center [518, 104] width 193 height 169
click at [502, 166] on div "game . spawnXY ( "forest" , 20 , 30 ) game . spawnXY ( "forest" , 7 , 30 ) game…" at bounding box center [518, 104] width 193 height 169
click at [518, 165] on div "game . spawnXY ( "forest" , 20 , 30 ) game . spawnXY ( "forest" , 7 , 30 ) game…" at bounding box center [518, 104] width 193 height 169
click at [516, 165] on div "game . spawnXY ( "forest" , 20 , 30 ) game . spawnXY ( "forest" , 7 , 30 ) game…" at bounding box center [518, 104] width 193 height 169
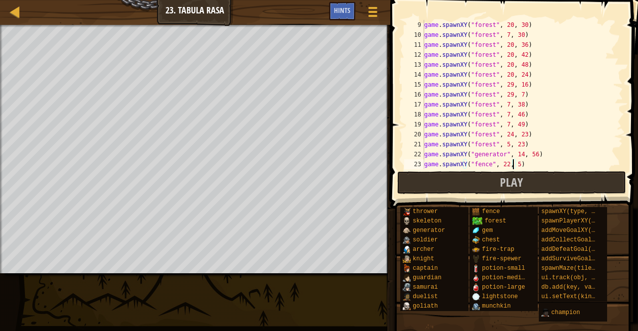
scroll to position [4, 7]
type textarea "game.spawnXY("fence", 22, 52)"
click at [516, 164] on div "game . spawnXY ( "forest" , 20 , 30 ) game . spawnXY ( "forest" , 7 , 30 ) game…" at bounding box center [518, 104] width 193 height 169
click at [529, 162] on div "game . spawnXY ( "forest" , 20 , 30 ) game . spawnXY ( "forest" , 7 , 30 ) game…" at bounding box center [518, 104] width 193 height 169
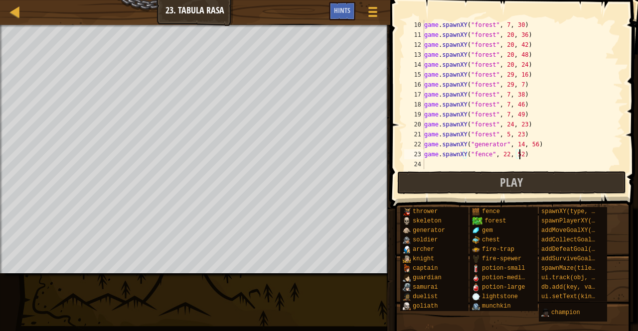
click at [460, 167] on div "game . spawnXY ( "forest" , 7 , 30 ) game . spawnXY ( "forest" , 20 , 36 ) game…" at bounding box center [518, 104] width 193 height 169
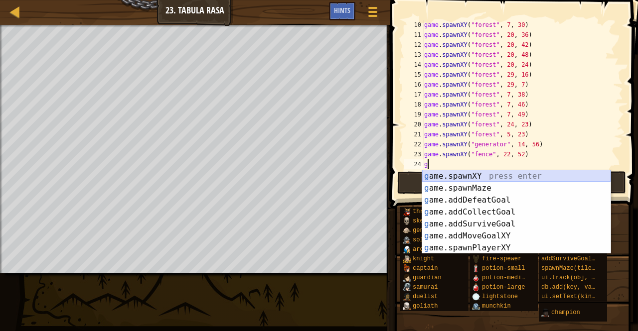
click at [458, 174] on div "g ame.spawnXY press enter g ame.spawnMaze press enter g ame.addDefeatGoal press…" at bounding box center [516, 224] width 188 height 108
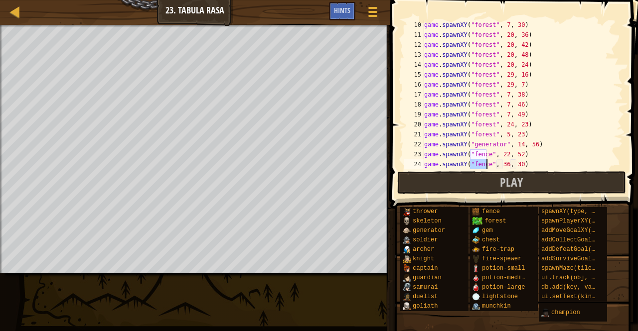
click at [516, 165] on div "game . spawnXY ( "forest" , 7 , 30 ) game . spawnXY ( "forest" , 20 , 36 ) game…" at bounding box center [518, 104] width 193 height 169
click at [501, 165] on div "game . spawnXY ( "forest" , 7 , 30 ) game . spawnXY ( "forest" , 20 , 36 ) game…" at bounding box center [518, 104] width 193 height 169
click at [516, 166] on div "game . spawnXY ( "forest" , 7 , 30 ) game . spawnXY ( "forest" , 20 , 36 ) game…" at bounding box center [518, 104] width 193 height 169
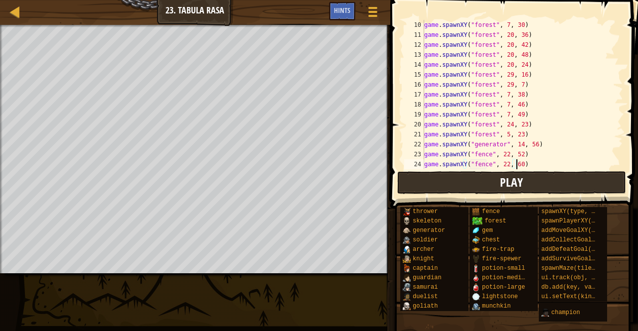
scroll to position [4, 7]
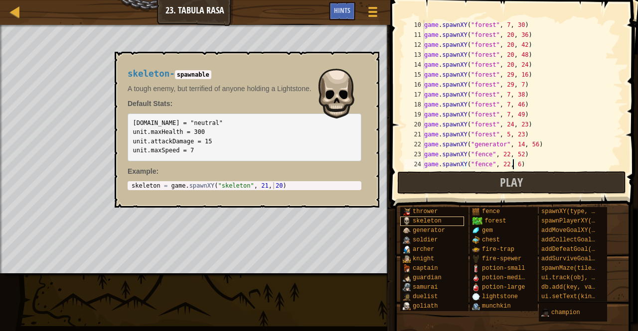
type textarea "game.spawnXY("fence", 22, 61)"
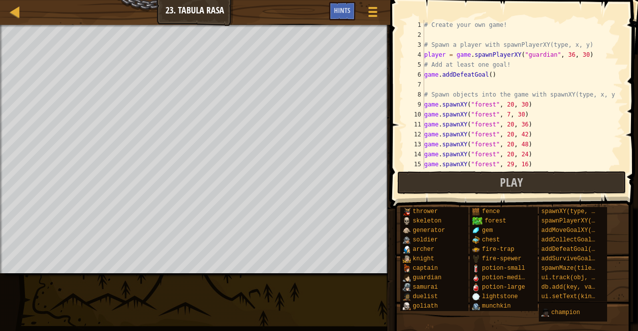
scroll to position [0, 0]
click at [488, 80] on div "# Create your own game! # Spawn a player with spawnPlayerXY(type, x, y) player …" at bounding box center [518, 104] width 193 height 169
click at [484, 74] on div "# Create your own game! # Spawn a player with spawnPlayerXY(type, x, y) player …" at bounding box center [518, 104] width 193 height 169
click at [485, 75] on div "# Create your own game! # Spawn a player with spawnPlayerXY(type, x, y) player …" at bounding box center [518, 104] width 193 height 169
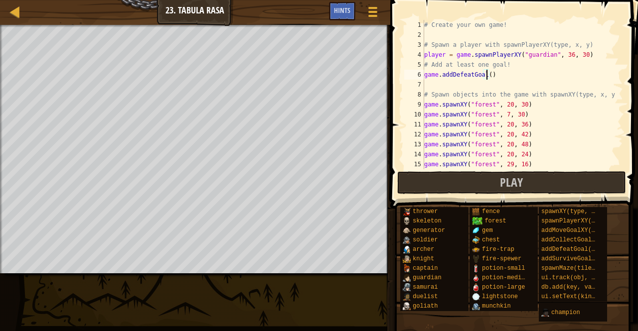
type textarea "game.addDefeatGoal(5)"
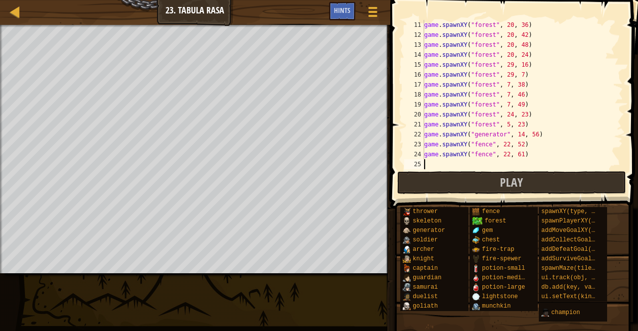
click at [449, 161] on div "game . spawnXY ( "forest" , 20 , 36 ) game . spawnXY ( "forest" , 20 , 42 ) gam…" at bounding box center [518, 104] width 193 height 169
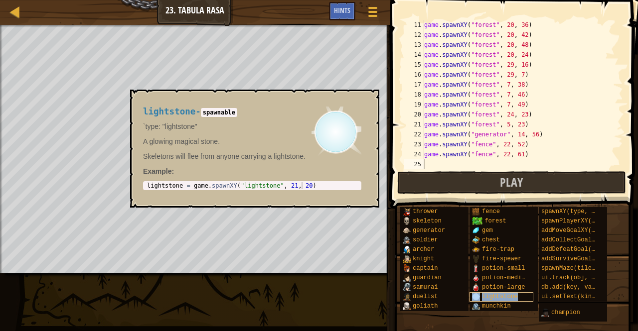
click at [494, 296] on span "lightstone" at bounding box center [500, 297] width 36 height 7
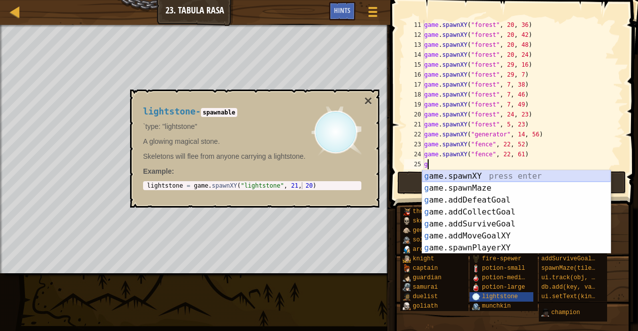
click at [455, 176] on div "g ame.spawnXY press enter g ame.spawnMaze press enter g ame.addDefeatGoal press…" at bounding box center [516, 224] width 188 height 108
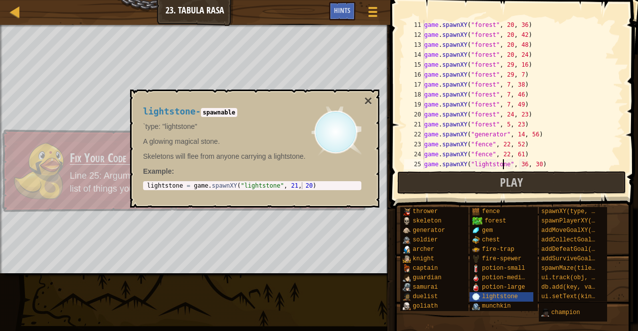
scroll to position [4, 6]
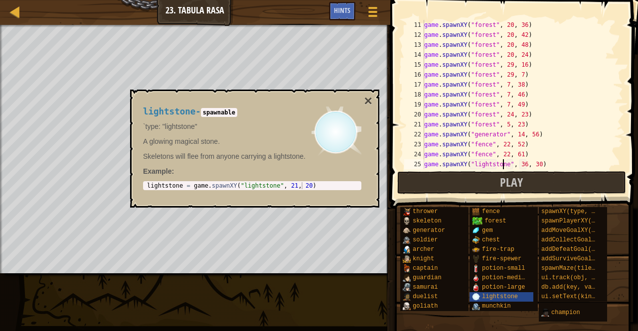
click at [518, 166] on div "game . spawnXY ( "forest" , 20 , 36 ) game . spawnXY ( "forest" , 20 , 42 ) gam…" at bounding box center [518, 104] width 193 height 169
click at [533, 162] on div "game . spawnXY ( "forest" , 20 , 36 ) game . spawnXY ( "forest" , 20 , 42 ) gam…" at bounding box center [518, 104] width 193 height 169
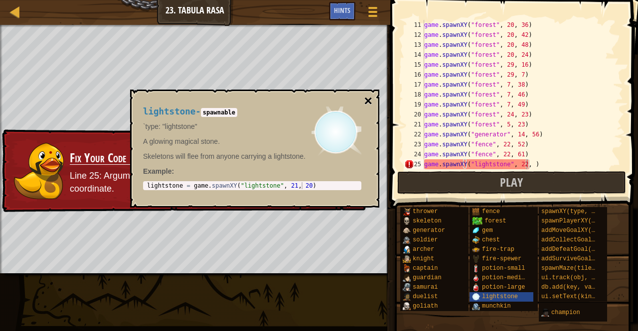
click at [365, 102] on button "×" at bounding box center [368, 101] width 8 height 14
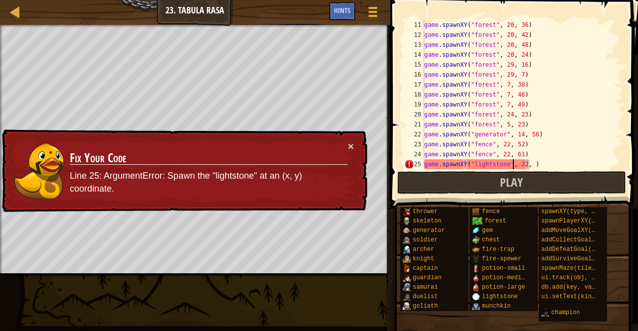
drag, startPoint x: 511, startPoint y: 167, endPoint x: 520, endPoint y: 164, distance: 9.0
click at [513, 167] on div "game . spawnXY ( "forest" , 20 , 36 ) game . spawnXY ( "forest" , 20 , 42 ) gam…" at bounding box center [518, 104] width 193 height 169
click at [528, 164] on div "game . spawnXY ( "forest" , 20 , 36 ) game . spawnXY ( "forest" , 20 , 42 ) gam…" at bounding box center [518, 104] width 193 height 169
click at [525, 165] on div "game . spawnXY ( "forest" , 20 , 36 ) game . spawnXY ( "forest" , 20 , 42 ) gam…" at bounding box center [518, 104] width 193 height 169
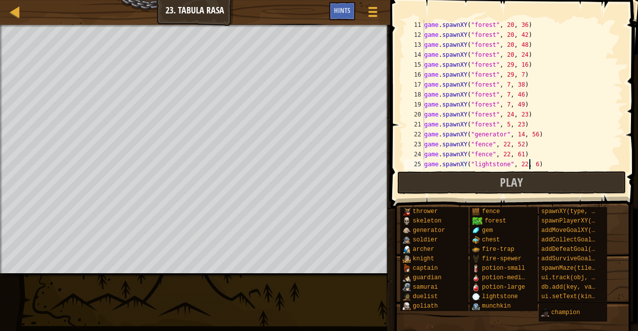
scroll to position [4, 8]
click at [550, 166] on div "game . spawnXY ( "forest" , 20 , 36 ) game . spawnXY ( "forest" , 20 , 42 ) gam…" at bounding box center [518, 104] width 193 height 169
click at [541, 168] on div "game . spawnXY ( "forest" , 20 , 36 ) game . spawnXY ( "forest" , 20 , 42 ) gam…" at bounding box center [518, 104] width 193 height 169
click at [541, 166] on div "game . spawnXY ( "forest" , 20 , 36 ) game . spawnXY ( "forest" , 20 , 42 ) gam…" at bounding box center [518, 104] width 193 height 169
click at [532, 168] on div "game . spawnXY ( "forest" , 20 , 36 ) game . spawnXY ( "forest" , 20 , 42 ) gam…" at bounding box center [518, 104] width 193 height 169
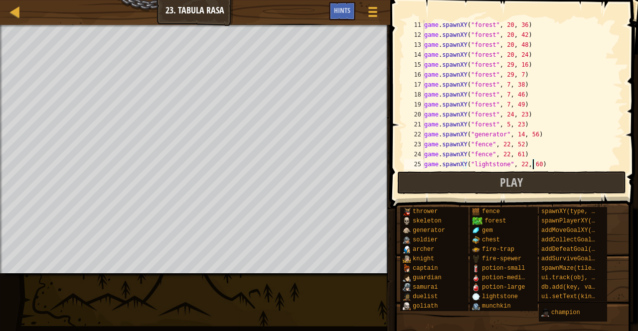
click at [521, 169] on div "game . spawnXY ( "forest" , 20 , 36 ) game . spawnXY ( "forest" , 20 , 42 ) gam…" at bounding box center [518, 104] width 193 height 169
click at [442, 182] on button "Play" at bounding box center [511, 182] width 229 height 23
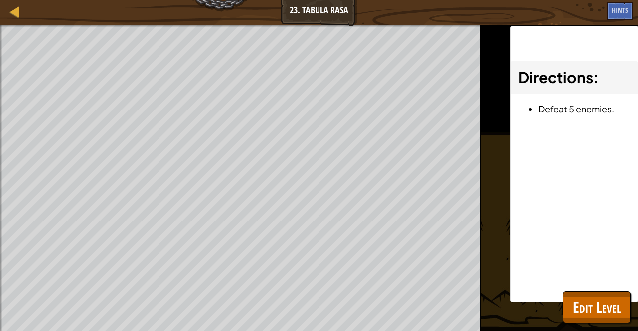
click at [0, 89] on div at bounding box center [1, 185] width 2 height 321
click at [622, 309] on button "Edit Level" at bounding box center [597, 308] width 68 height 32
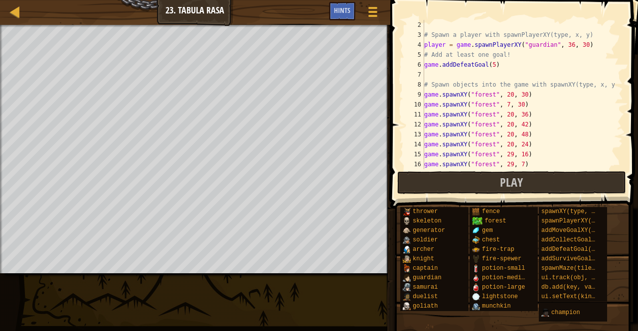
scroll to position [4, 5]
click at [488, 67] on div "# Spawn a player with spawnPlayerXY(type, x, y) player = game . spawnPlayerXY (…" at bounding box center [518, 104] width 193 height 169
type textarea "game.addDefeatGoal()"
click at [495, 68] on div "# Spawn a player with spawnPlayerXY(type, x, y) player = game . spawnPlayerXY (…" at bounding box center [518, 104] width 193 height 169
drag, startPoint x: 495, startPoint y: 68, endPoint x: 426, endPoint y: 65, distance: 69.8
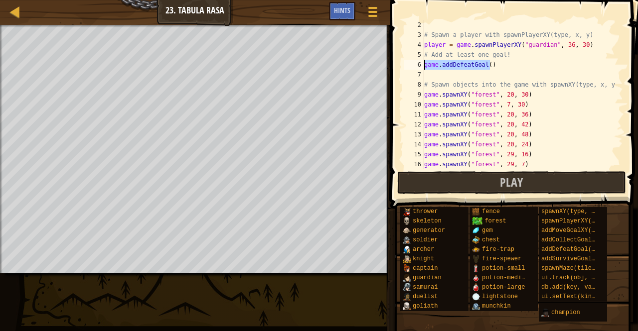
click at [426, 65] on div "# Spawn a player with spawnPlayerXY(type, x, y) player = game . spawnPlayerXY (…" at bounding box center [518, 104] width 193 height 169
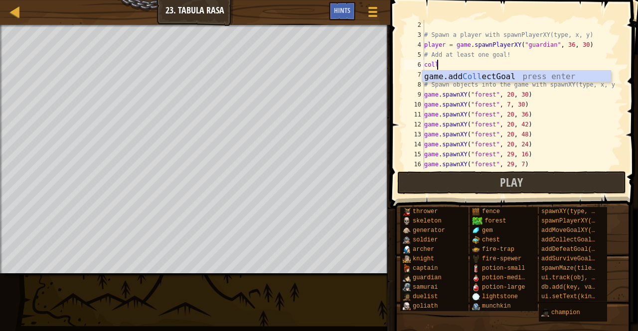
scroll to position [4, 0]
type textarea "c"
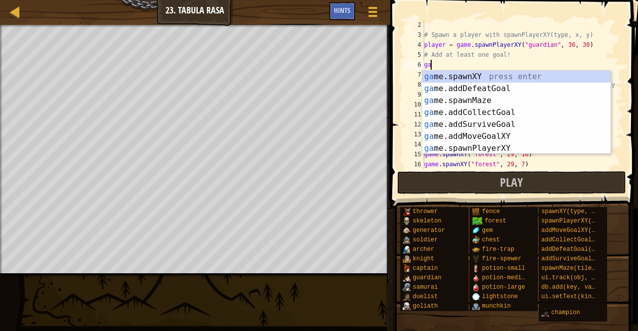
type textarea "game"
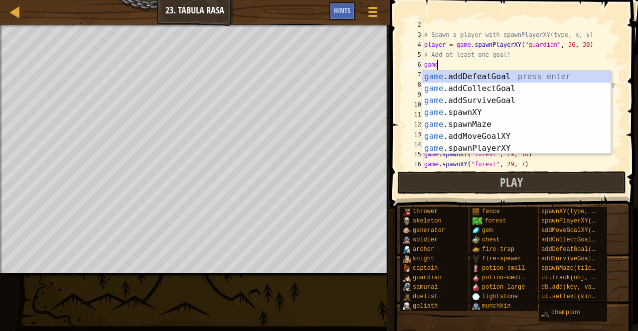
scroll to position [4, 0]
click at [463, 90] on div "game .addDefeatGoal press enter game .addCollectGoal press enter game .addSurvi…" at bounding box center [516, 125] width 188 height 108
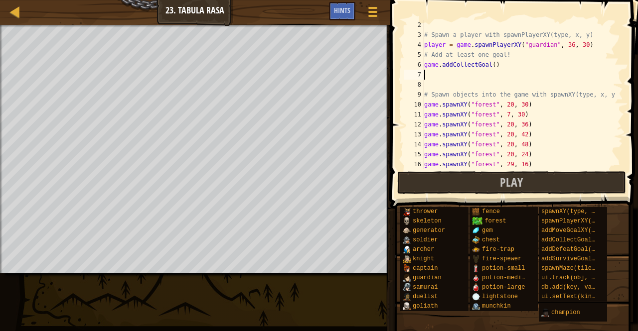
scroll to position [4, 0]
click at [488, 67] on div "# Spawn a player with spawnPlayerXY(type, x, y) player = game . spawnPlayerXY (…" at bounding box center [518, 104] width 193 height 169
type textarea "game.addCollectGoal()"
click at [433, 73] on div "# Spawn a player with spawnPlayerXY(type, x, y) player = game . spawnPlayerXY (…" at bounding box center [518, 104] width 193 height 169
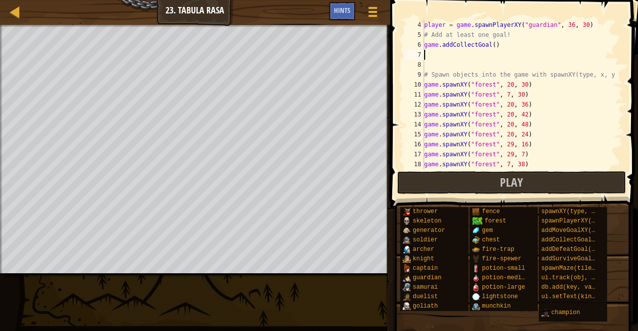
scroll to position [120, 0]
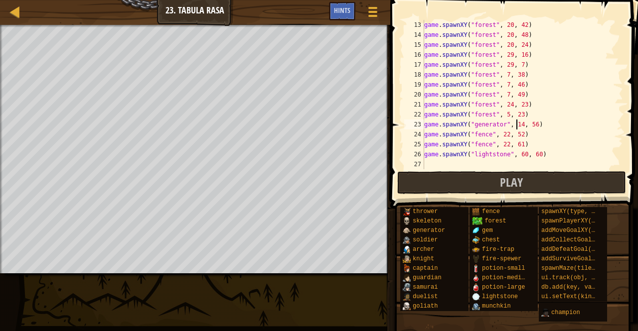
click at [515, 127] on div "game . spawnXY ( "forest" , 20 , 42 ) game . spawnXY ( "forest" , 20 , 48 ) gam…" at bounding box center [518, 104] width 193 height 169
click at [530, 128] on div "game . spawnXY ( "forest" , 20 , 42 ) game . spawnXY ( "forest" , 20 , 48 ) gam…" at bounding box center [518, 104] width 193 height 169
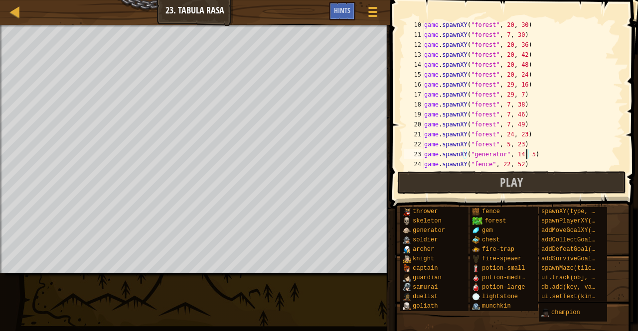
type textarea "game.spawnXY("generator", 14, 54)"
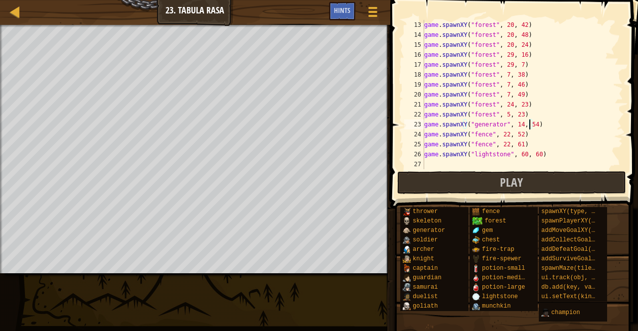
scroll to position [120, 0]
click at [445, 163] on div "game . spawnXY ( "forest" , 20 , 42 ) game . spawnXY ( "forest" , 20 , 48 ) gam…" at bounding box center [518, 104] width 193 height 169
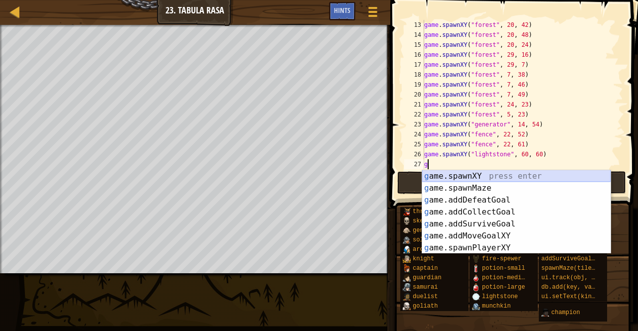
click at [444, 175] on div "g ame.spawnXY press enter g ame.spawnMaze press enter g ame.addDefeatGoal press…" at bounding box center [516, 224] width 188 height 108
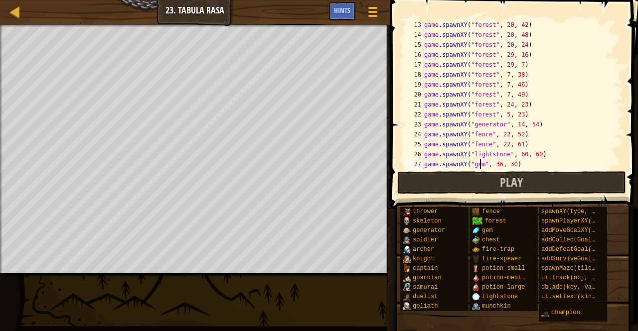
scroll to position [4, 4]
click at [497, 166] on div "game . spawnXY ( "forest" , 20 , 42 ) game . spawnXY ( "forest" , 20 , 48 ) gam…" at bounding box center [518, 104] width 193 height 169
click at [509, 163] on div "game . spawnXY ( "forest" , 20 , 42 ) game . spawnXY ( "forest" , 20 , 48 ) gam…" at bounding box center [518, 104] width 193 height 169
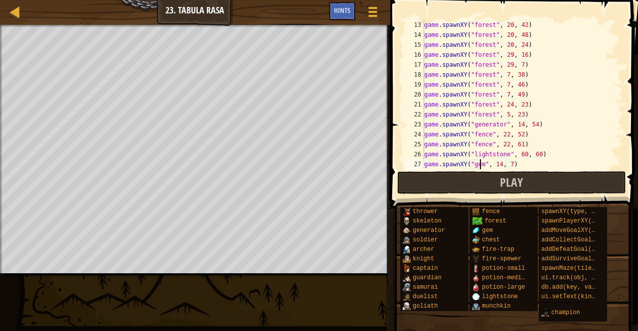
click at [481, 164] on div "game . spawnXY ( "forest" , 20 , 42 ) game . spawnXY ( "forest" , 20 , 48 ) gam…" at bounding box center [518, 104] width 193 height 169
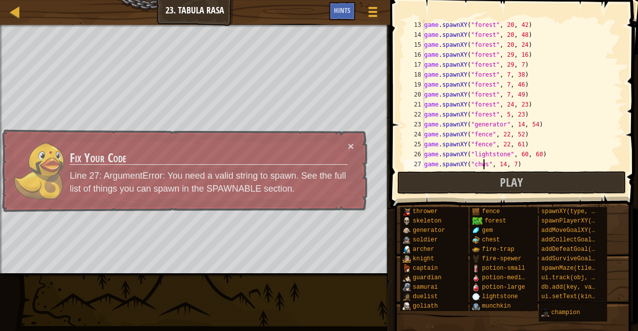
scroll to position [4, 5]
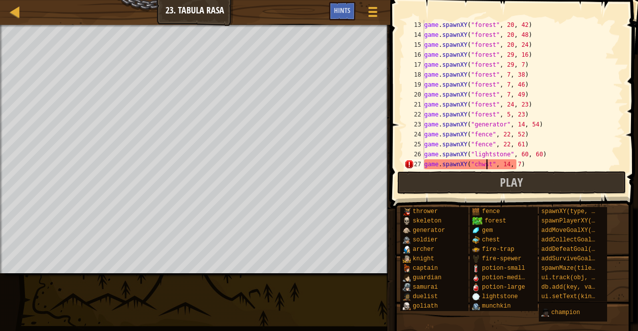
click at [479, 165] on div "game . spawnXY ( "forest" , 20 , 42 ) game . spawnXY ( "forest" , 20 , 48 ) gam…" at bounding box center [518, 104] width 193 height 169
type textarea "game.spawnXY("chest", 14, 7)"
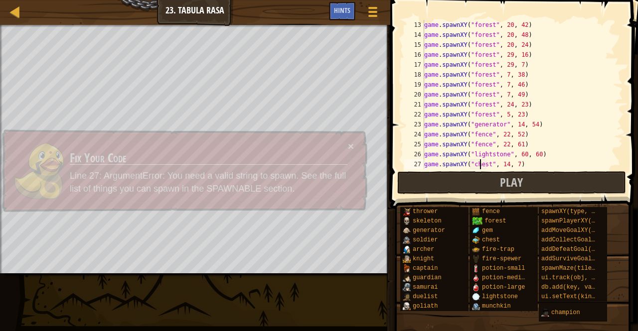
scroll to position [4, 4]
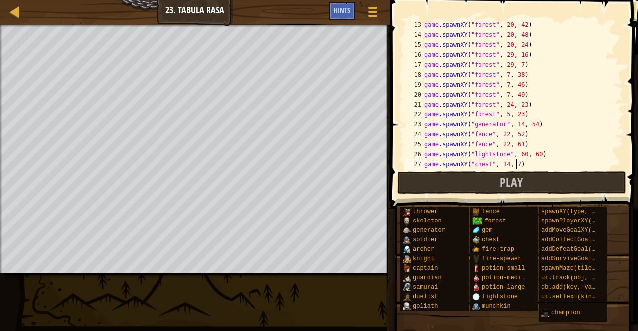
click at [524, 163] on div "game . spawnXY ( "forest" , 20 , 42 ) game . spawnXY ( "forest" , 20 , 48 ) gam…" at bounding box center [518, 104] width 193 height 169
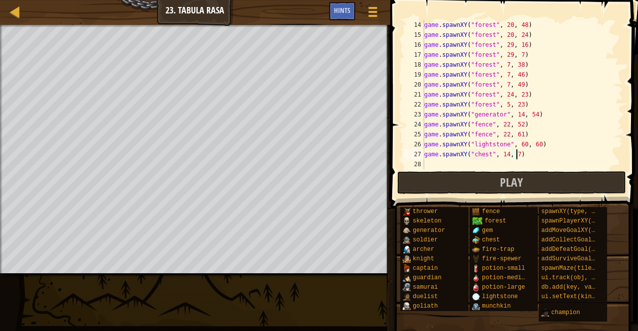
scroll to position [130, 0]
click at [476, 164] on div "game . spawnXY ( "forest" , 20 , 48 ) game . spawnXY ( "forest" , 20 , 24 ) gam…" at bounding box center [518, 104] width 193 height 169
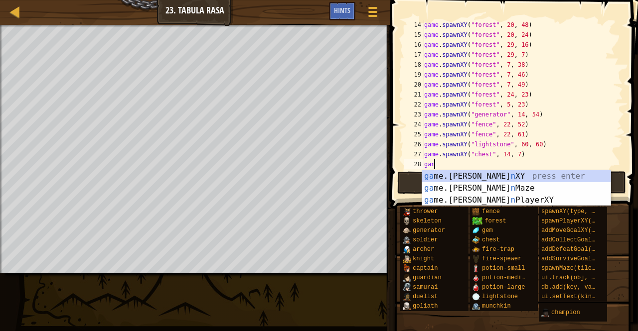
scroll to position [4, 0]
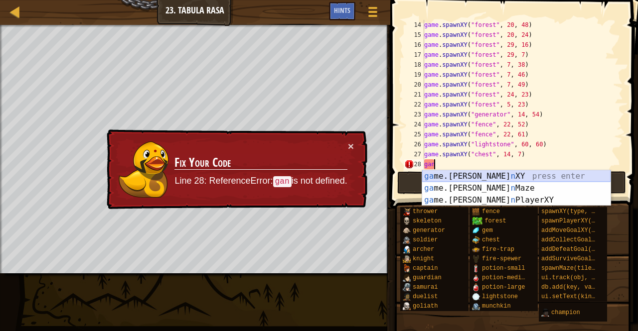
click at [485, 172] on div "ga me.[PERSON_NAME] n XY press enter ga me.[PERSON_NAME] n Maze press enter ga …" at bounding box center [516, 200] width 188 height 60
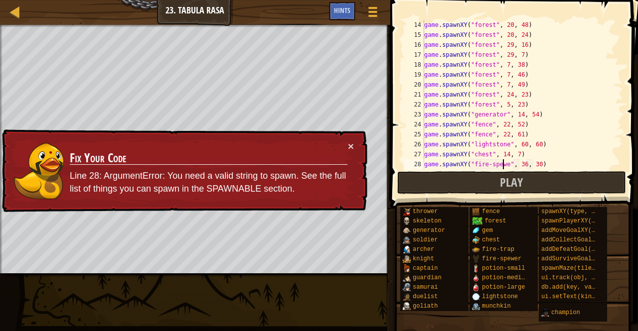
scroll to position [4, 6]
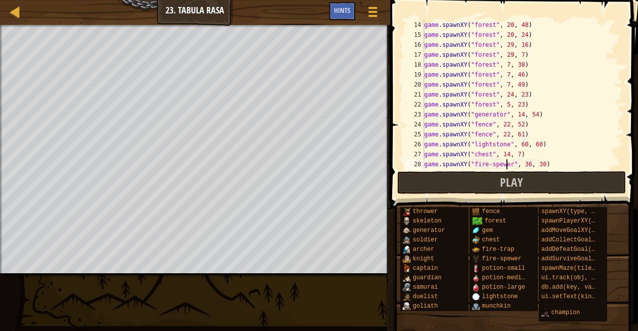
click at [522, 164] on div "game . spawnXY ( "forest" , 20 , 48 ) game . spawnXY ( "forest" , 20 , 24 ) gam…" at bounding box center [518, 104] width 193 height 169
click at [536, 164] on div "game . spawnXY ( "forest" , 20 , 48 ) game . spawnXY ( "forest" , 20 , 24 ) gam…" at bounding box center [518, 104] width 193 height 169
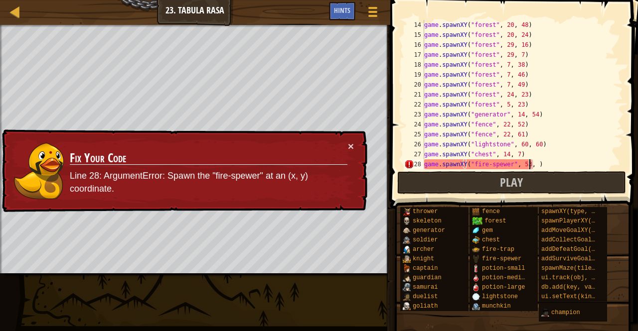
scroll to position [4, 8]
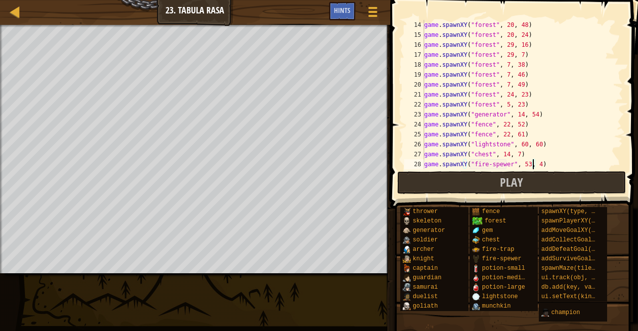
type textarea "game.spawnXY("fire-spewer", 53, 4)"
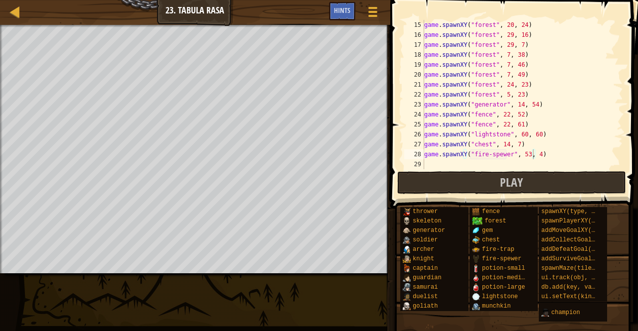
click at [438, 162] on div "game . spawnXY ( "forest" , 20 , 24 ) game . spawnXY ( "forest" , 29 , 16 ) gam…" at bounding box center [518, 104] width 193 height 169
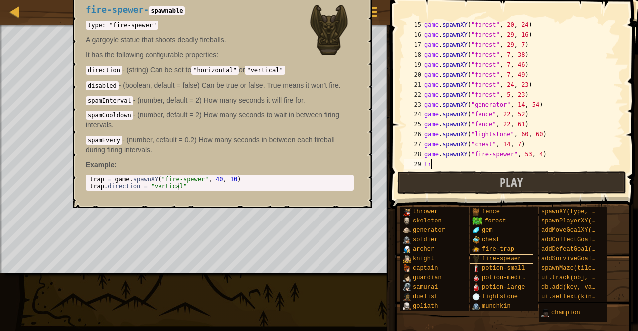
scroll to position [4, 0]
type textarea "t"
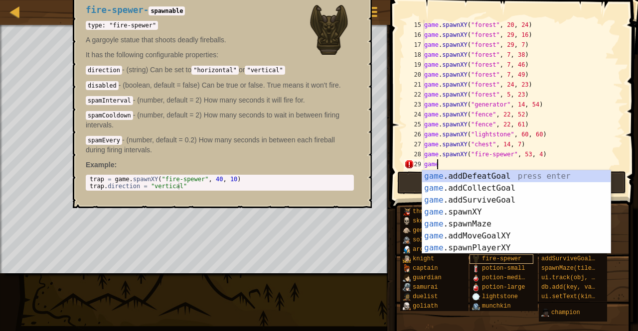
type textarea "g"
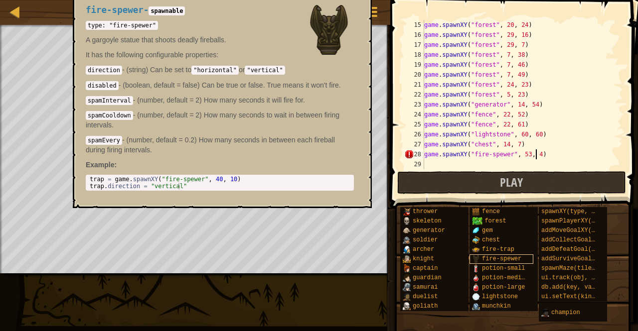
scroll to position [4, 8]
type textarea "game.spawnXY("fire-spewer", 53, 4)"
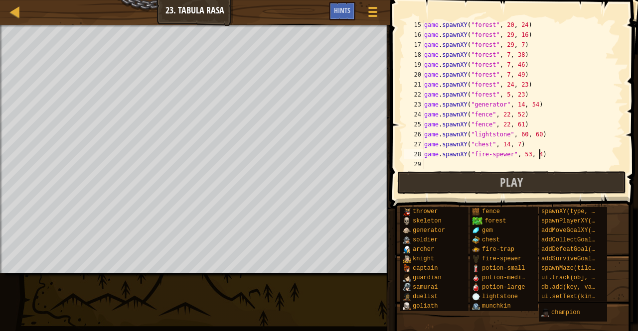
click at [444, 159] on div "game . spawnXY ( "forest" , 20 , 24 ) game . spawnXY ( "forest" , 29 , 16 ) gam…" at bounding box center [518, 104] width 193 height 169
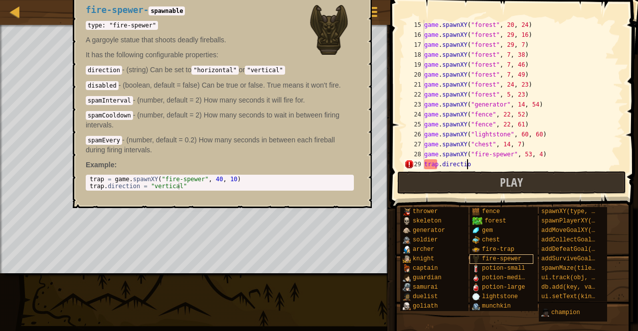
scroll to position [4, 3]
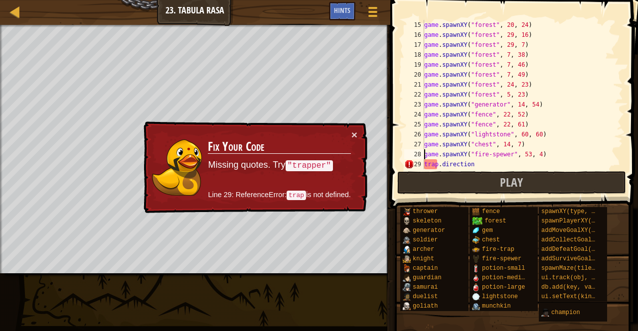
click at [425, 156] on div "game . spawnXY ( "forest" , 20 , 24 ) game . spawnXY ( "forest" , 29 , 16 ) gam…" at bounding box center [518, 104] width 193 height 169
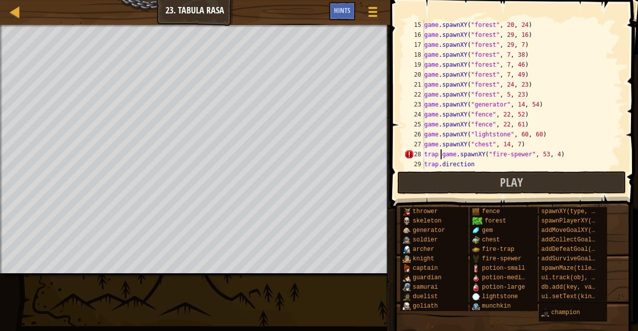
scroll to position [4, 1]
click at [472, 165] on div "game . spawnXY ( "forest" , 20 , 24 ) game . spawnXY ( "forest" , 29 , 16 ) gam…" at bounding box center [518, 104] width 193 height 169
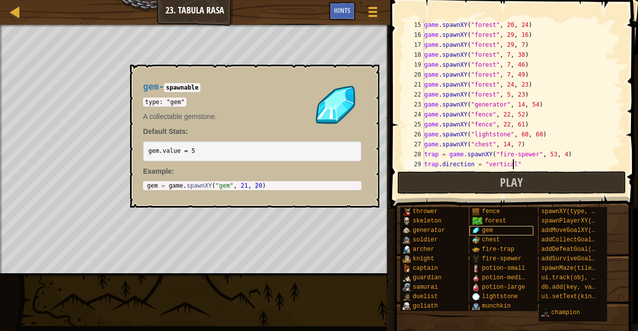
scroll to position [4, 6]
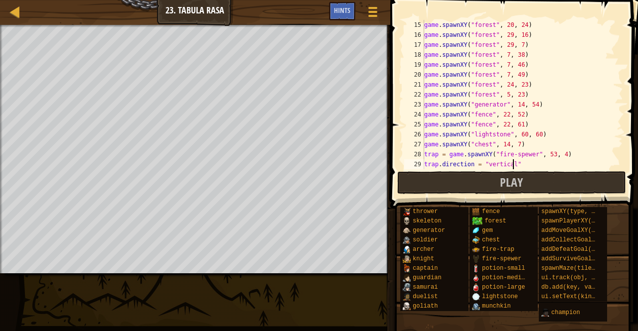
type textarea "trap.direction = "vertical""
click at [476, 181] on button "Play" at bounding box center [511, 182] width 229 height 23
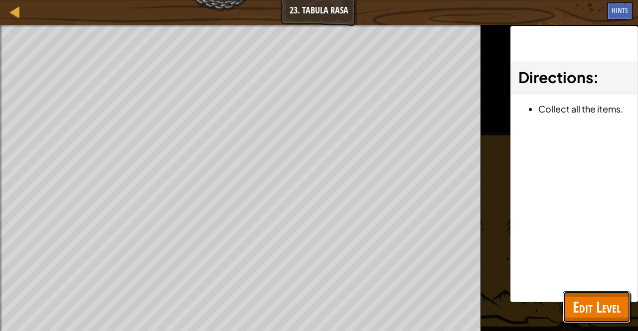
click at [596, 308] on span "Edit Level" at bounding box center [597, 307] width 48 height 20
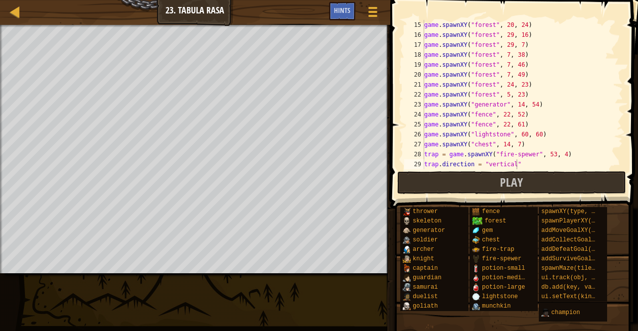
scroll to position [149, 0]
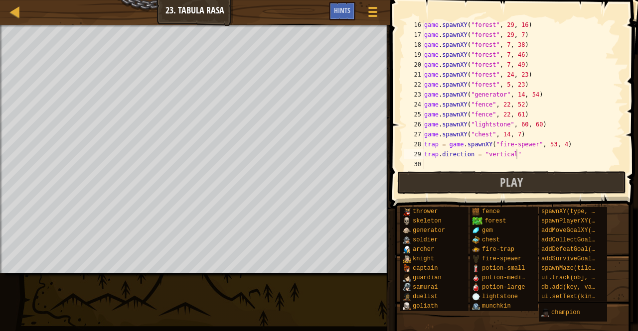
click at [453, 162] on div "game . spawnXY ( "forest" , 29 , 16 ) game . spawnXY ( "forest" , 29 , 7 ) game…" at bounding box center [518, 104] width 193 height 169
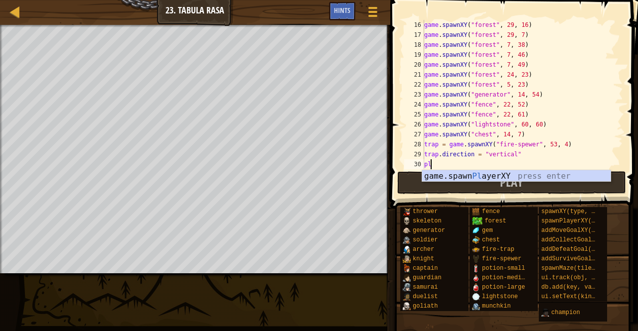
scroll to position [4, 0]
type textarea "p"
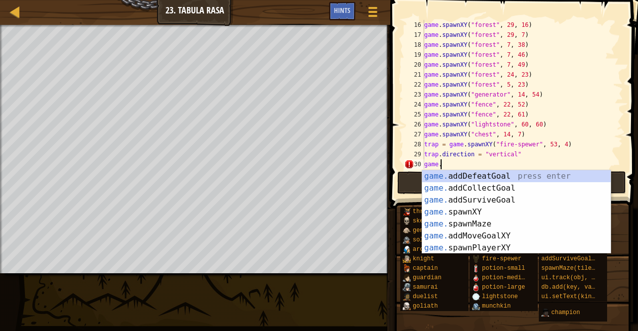
scroll to position [4, 1]
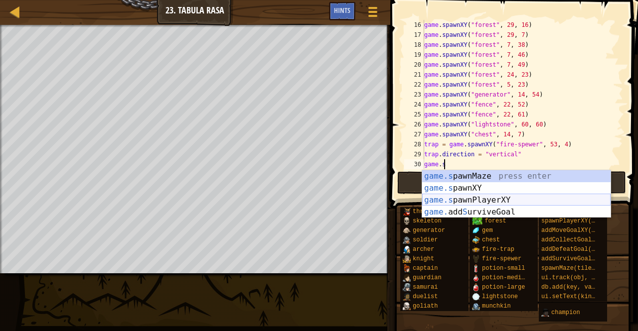
click at [472, 195] on div "game.s pawnMaze press enter game.s pawnXY press enter game.s pawnPlayerXY press…" at bounding box center [516, 206] width 188 height 72
type textarea "player = game.spawnPlayerXY("captain", 36, 30)"
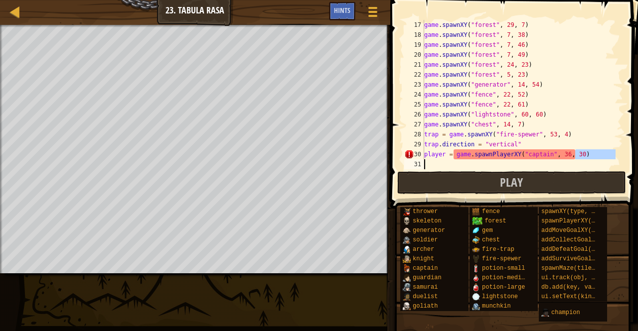
scroll to position [159, 0]
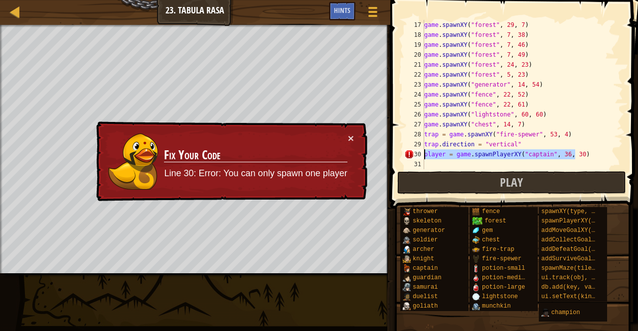
drag, startPoint x: 577, startPoint y: 167, endPoint x: 424, endPoint y: 154, distance: 154.0
click at [424, 154] on div "player = game.spawnPlayerXY("captain", 36, 30) 17 18 19 20 21 22 23 24 25 26 27…" at bounding box center [512, 94] width 221 height 149
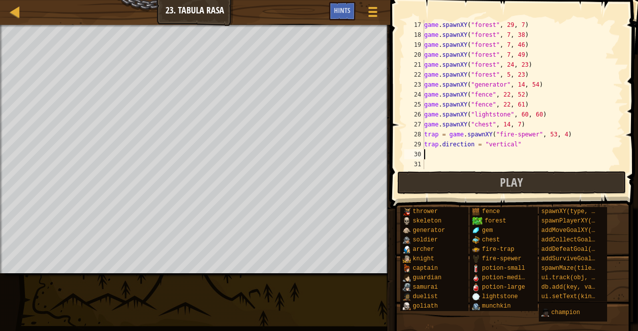
scroll to position [4, 0]
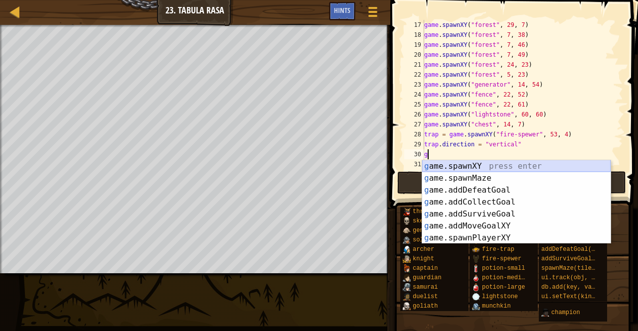
drag, startPoint x: 445, startPoint y: 166, endPoint x: 447, endPoint y: 161, distance: 5.1
click at [445, 165] on div "g ame.spawnXY press enter g ame.spawnMaze press enter g ame.addDefeatGoal press…" at bounding box center [516, 214] width 188 height 108
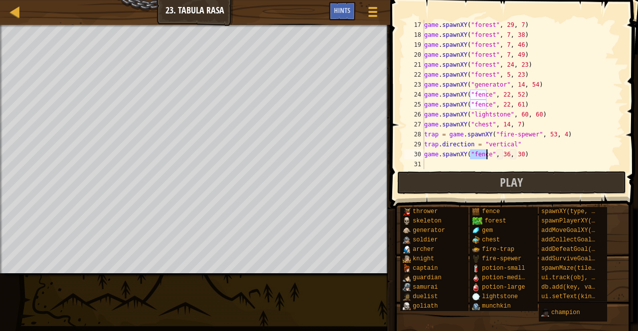
click at [503, 158] on div "game . spawnXY ( "forest" , 29 , 7 ) game . spawnXY ( "forest" , 7 , 38 ) game …" at bounding box center [518, 104] width 193 height 169
click at [516, 158] on div "game . spawnXY ( "forest" , 29 , 7 ) game . spawnXY ( "forest" , 7 , 38 ) game …" at bounding box center [518, 104] width 193 height 169
click at [503, 157] on div "game . spawnXY ( "forest" , 29 , 7 ) game . spawnXY ( "forest" , 7 , 38 ) game …" at bounding box center [518, 104] width 193 height 169
click at [516, 157] on div "game . spawnXY ( "forest" , 29 , 7 ) game . spawnXY ( "forest" , 7 , 38 ) game …" at bounding box center [518, 104] width 193 height 169
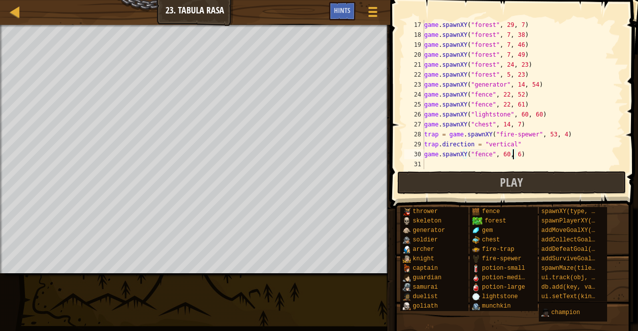
scroll to position [4, 7]
click at [503, 155] on div "game . spawnXY ( "forest" , 29 , 7 ) game . spawnXY ( "forest" , 7 , 38 ) game …" at bounding box center [518, 104] width 193 height 169
type textarea "game.spawnXY("fence", 56, 60)"
drag, startPoint x: 527, startPoint y: 152, endPoint x: 419, endPoint y: 154, distance: 107.7
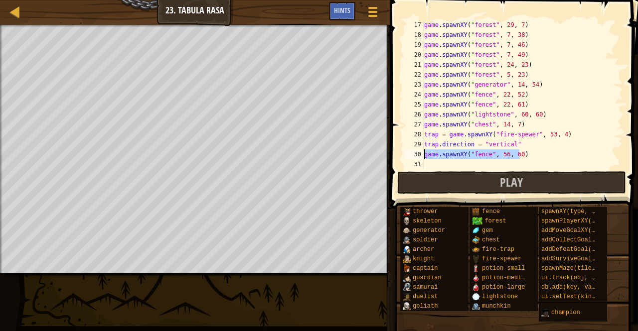
click at [419, 154] on div "game.spawnXY("fence", 56, 60) 17 18 19 20 21 22 23 24 25 26 27 28 29 30 31 game…" at bounding box center [512, 94] width 221 height 149
click at [434, 161] on div "game . spawnXY ( "forest" , 29 , 7 ) game . spawnXY ( "forest" , 7 , 38 ) game …" at bounding box center [518, 104] width 193 height 169
paste textarea "game.spawnXY("fence", 56, 60)"
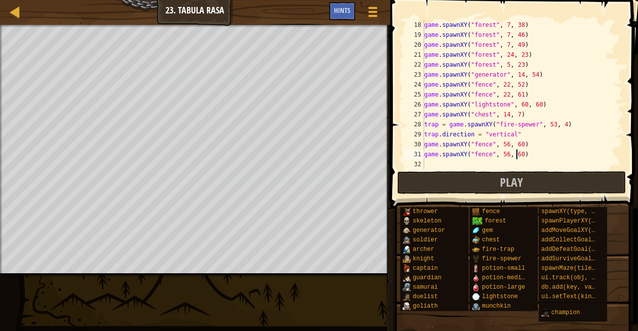
click at [516, 155] on div "game . spawnXY ( "forest" , 7 , 38 ) game . spawnXY ( "forest" , 7 , 46 ) game …" at bounding box center [518, 104] width 193 height 169
drag, startPoint x: 523, startPoint y: 154, endPoint x: 422, endPoint y: 154, distance: 101.2
click at [422, 154] on div "game.spawnXY("fence", 56, 56) 18 19 20 21 22 23 24 25 26 27 28 29 30 31 32 game…" at bounding box center [512, 94] width 221 height 149
drag, startPoint x: 422, startPoint y: 154, endPoint x: 607, endPoint y: 123, distance: 187.5
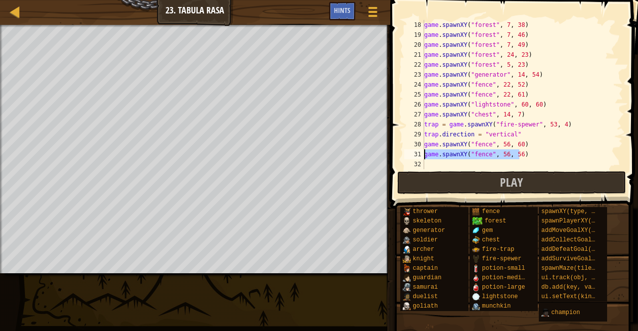
click at [608, 123] on div "game . spawnXY ( "forest" , 7 , 38 ) game . spawnXY ( "forest" , 7 , 46 ) game …" at bounding box center [518, 104] width 193 height 169
drag, startPoint x: 520, startPoint y: 155, endPoint x: 425, endPoint y: 154, distance: 94.7
click at [425, 154] on div "game . spawnXY ( "forest" , 7 , 38 ) game . spawnXY ( "forest" , 7 , 46 ) game …" at bounding box center [518, 104] width 193 height 169
type textarea "game.spawnXY("fence", 56, 56)"
click at [425, 154] on div "game . spawnXY ( "forest" , 7 , 38 ) game . spawnXY ( "forest" , 7 , 46 ) game …" at bounding box center [518, 94] width 193 height 149
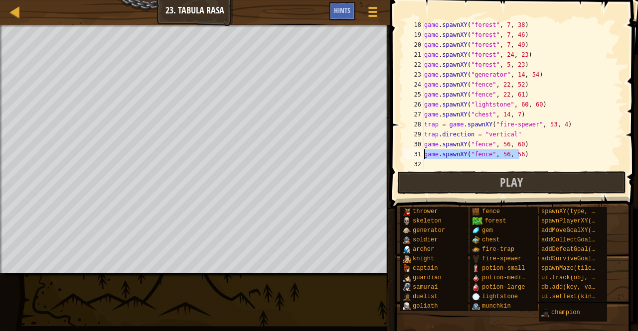
drag, startPoint x: 521, startPoint y: 157, endPoint x: 420, endPoint y: 155, distance: 101.7
click at [420, 155] on div "game.spawnXY("fence", 56, 56) 18 19 20 21 22 23 24 25 26 27 28 29 30 31 32 game…" at bounding box center [512, 94] width 221 height 149
click at [440, 162] on div "game . spawnXY ( "forest" , 7 , 38 ) game . spawnXY ( "forest" , 7 , 46 ) game …" at bounding box center [518, 104] width 193 height 169
paste textarea "game.spawnXY("fence", 56, 56)"
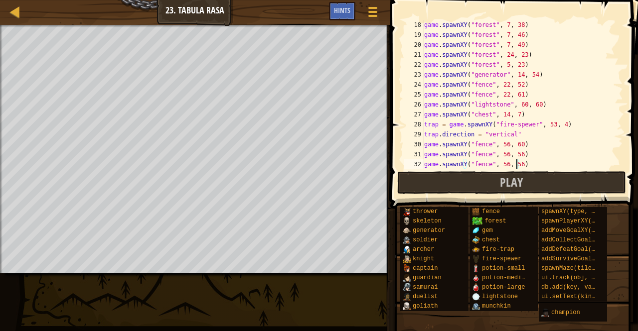
click at [516, 164] on div "game . spawnXY ( "forest" , 7 , 38 ) game . spawnXY ( "forest" , 7 , 46 ) game …" at bounding box center [518, 104] width 193 height 169
drag, startPoint x: 484, startPoint y: 170, endPoint x: 501, endPoint y: 165, distance: 17.8
click at [501, 165] on div "game . spawnXY ( "forest" , 7 , 38 ) game . spawnXY ( "forest" , 7 , 46 ) game …" at bounding box center [518, 104] width 193 height 169
type textarea "game.spawnXY("fence", 61, 56)"
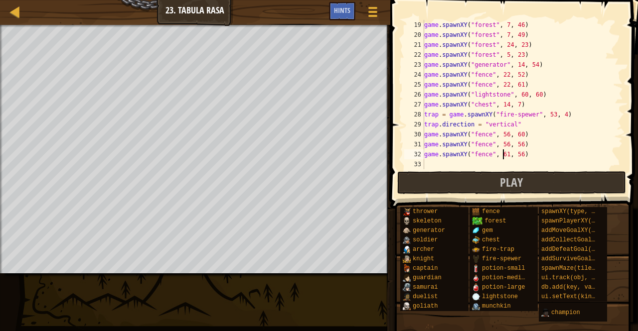
scroll to position [179, 0]
click at [430, 163] on div "game . spawnXY ( "forest" , 7 , 46 ) game . spawnXY ( "forest" , 7 , 49 ) game …" at bounding box center [518, 104] width 193 height 169
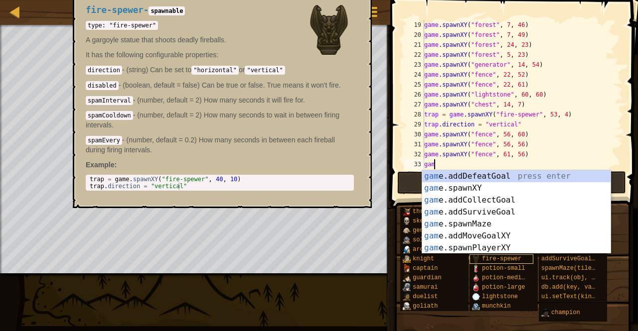
scroll to position [4, 0]
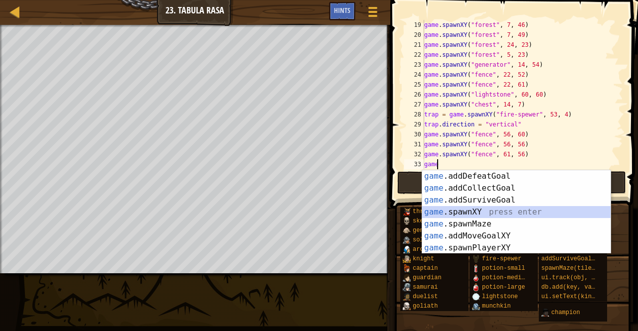
click at [464, 208] on div "game .addDefeatGoal press enter game .addCollectGoal press enter game .addSurvi…" at bounding box center [516, 224] width 188 height 108
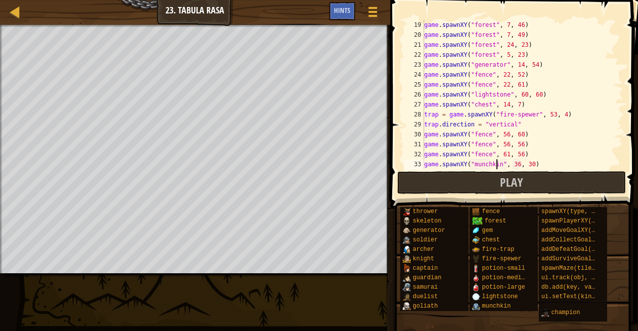
scroll to position [4, 5]
click at [513, 166] on div "game . spawnXY ( "forest" , 7 , 46 ) game . spawnXY ( "forest" , 7 , 49 ) game …" at bounding box center [518, 104] width 193 height 169
click at [526, 163] on div "game . spawnXY ( "forest" , 7 , 46 ) game . spawnXY ( "forest" , 7 , 49 ) game …" at bounding box center [518, 104] width 193 height 169
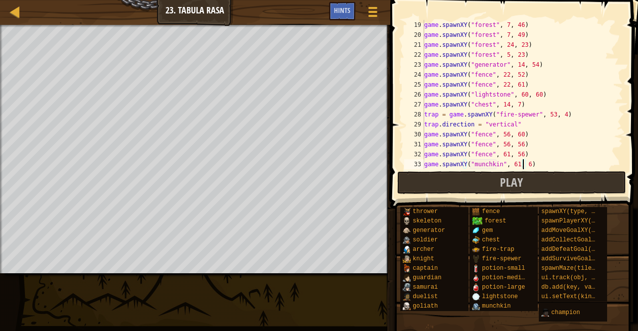
type textarea "game.spawnXY("munchkin", 61, 60)"
click at [512, 165] on div "game . spawnXY ( "forest" , 7 , 46 ) game . spawnXY ( "forest" , 7 , 49 ) game …" at bounding box center [518, 104] width 193 height 169
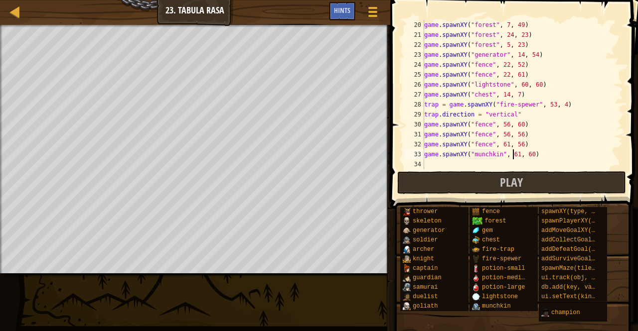
click at [432, 163] on div "game . spawnXY ( "forest" , 7 , 49 ) game . spawnXY ( "forest" , 24 , 23 ) game…" at bounding box center [518, 104] width 193 height 169
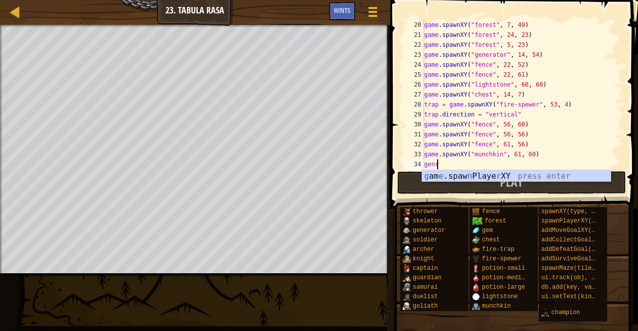
scroll to position [4, 0]
type textarea "g"
type textarea "game.spawnXY("munchkin", 61, 60)"
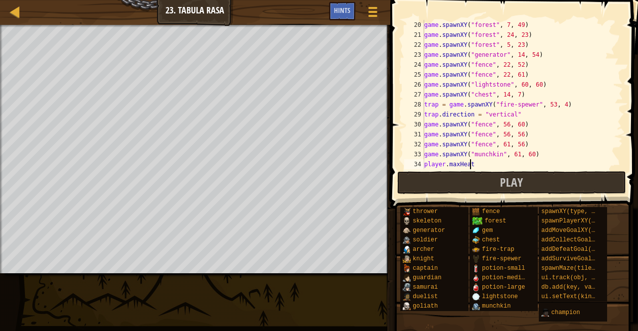
scroll to position [4, 3]
type textarea "player.maxHea"
